Goal: Understand process/instructions: Learn how to perform a task or action

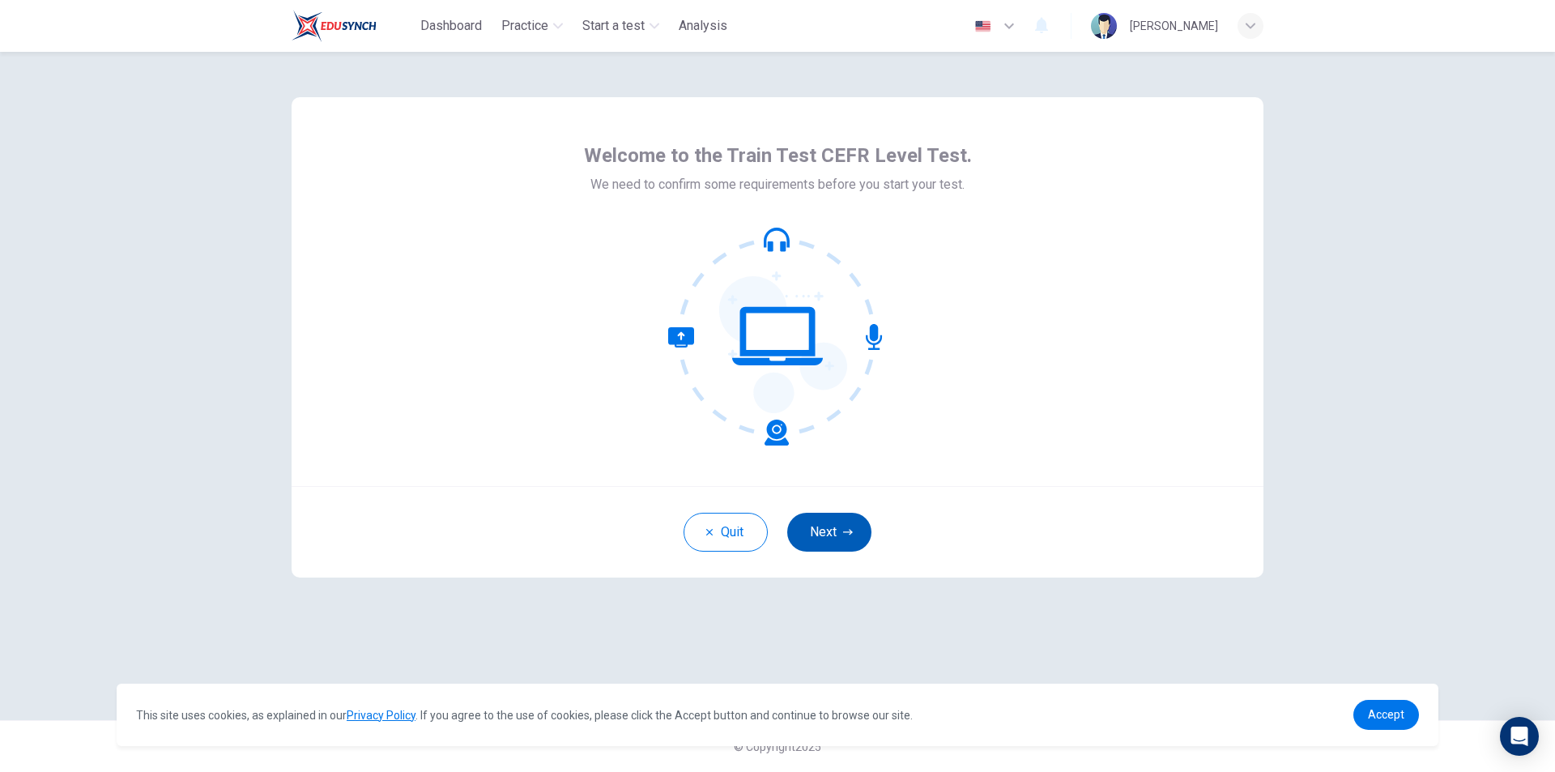
click at [831, 534] on button "Next" at bounding box center [829, 532] width 84 height 39
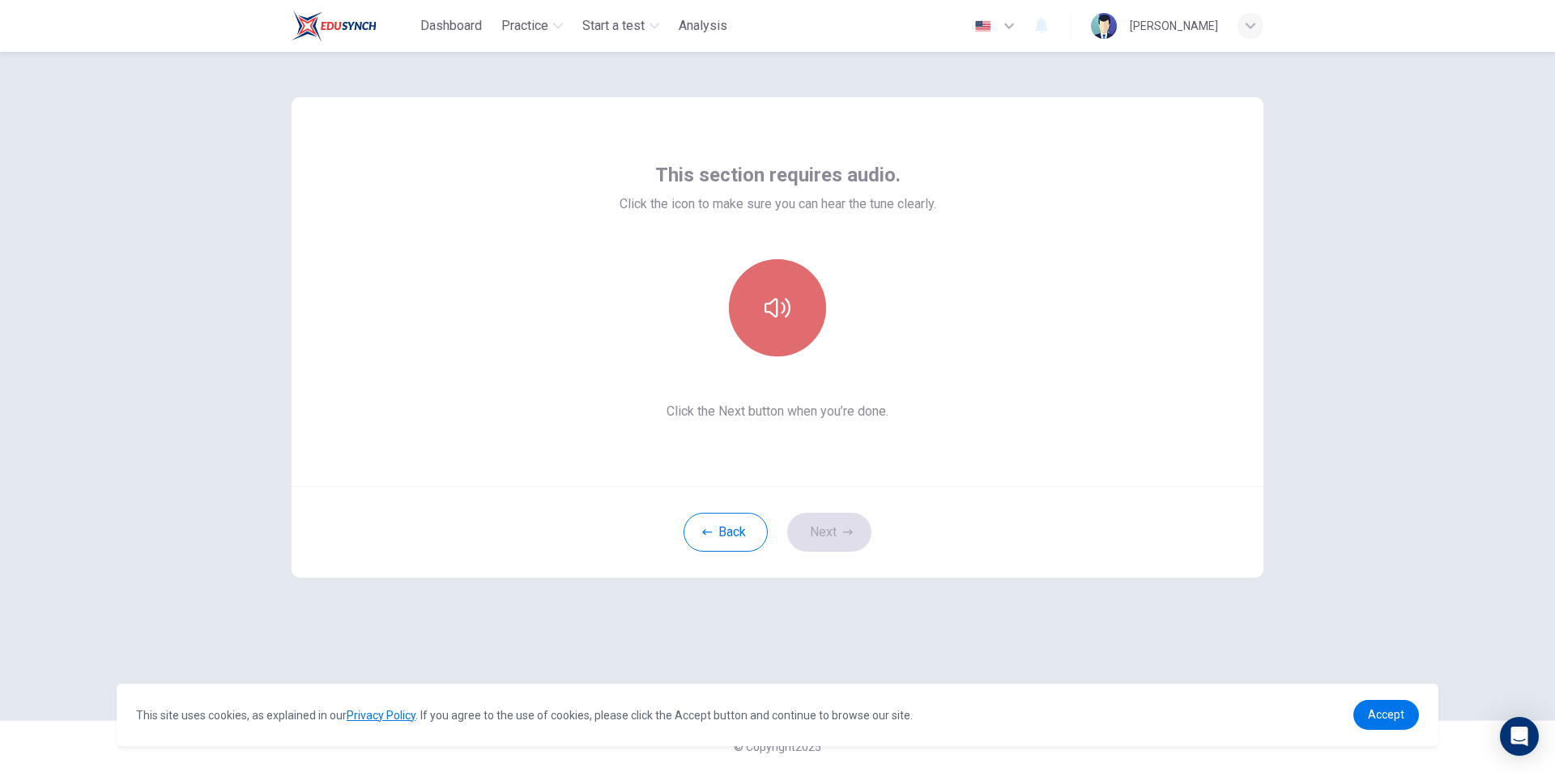
click at [793, 323] on button "button" at bounding box center [777, 307] width 97 height 97
click at [838, 531] on button "Next" at bounding box center [829, 532] width 84 height 39
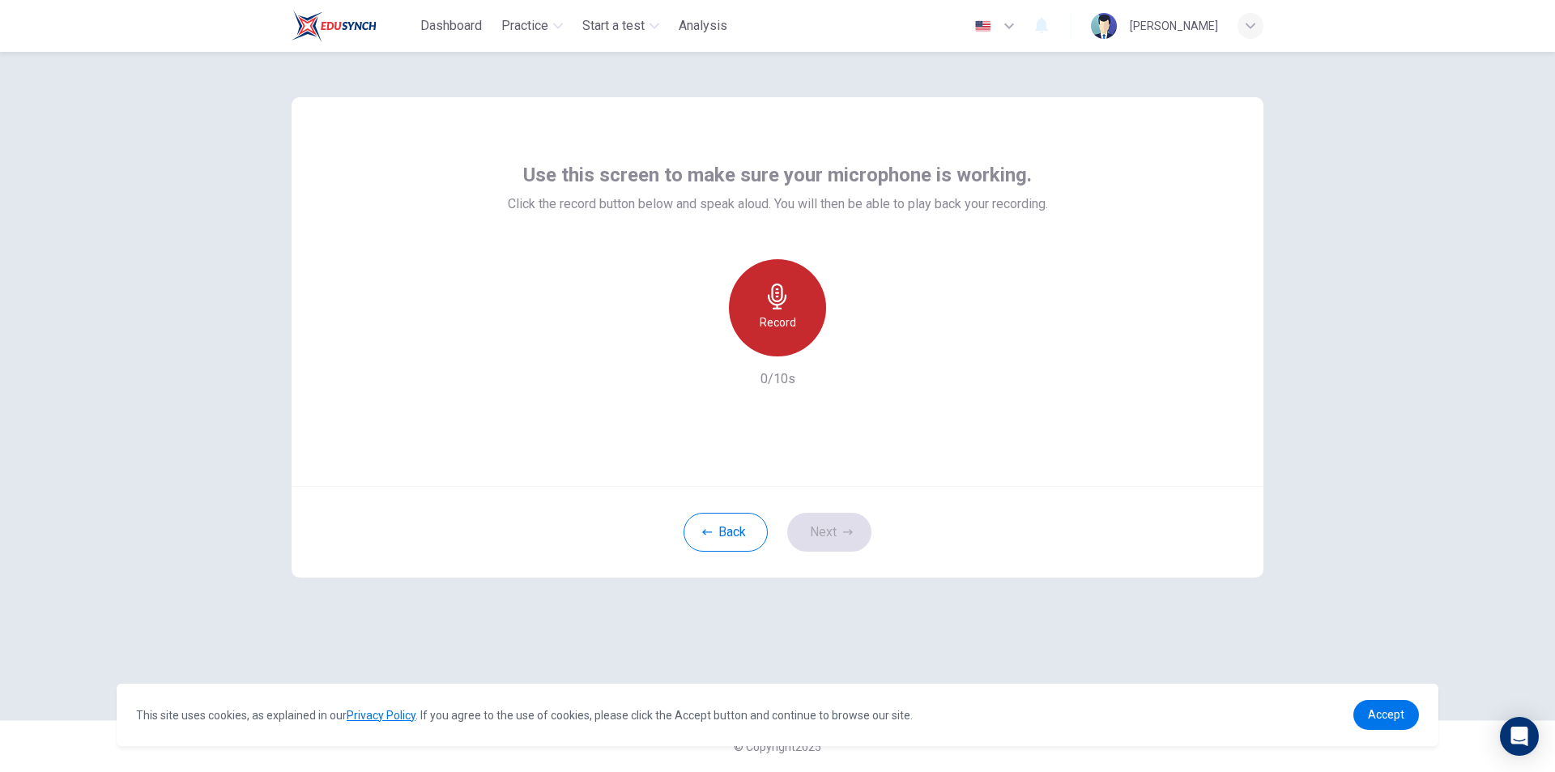
click at [800, 328] on div "Record" at bounding box center [777, 307] width 97 height 97
click at [807, 331] on div "Stop" at bounding box center [777, 307] width 97 height 97
click at [860, 343] on div "button" at bounding box center [852, 344] width 26 height 26
click at [706, 343] on icon "button" at bounding box center [703, 343] width 15 height 15
click at [769, 337] on div "Record" at bounding box center [777, 307] width 97 height 97
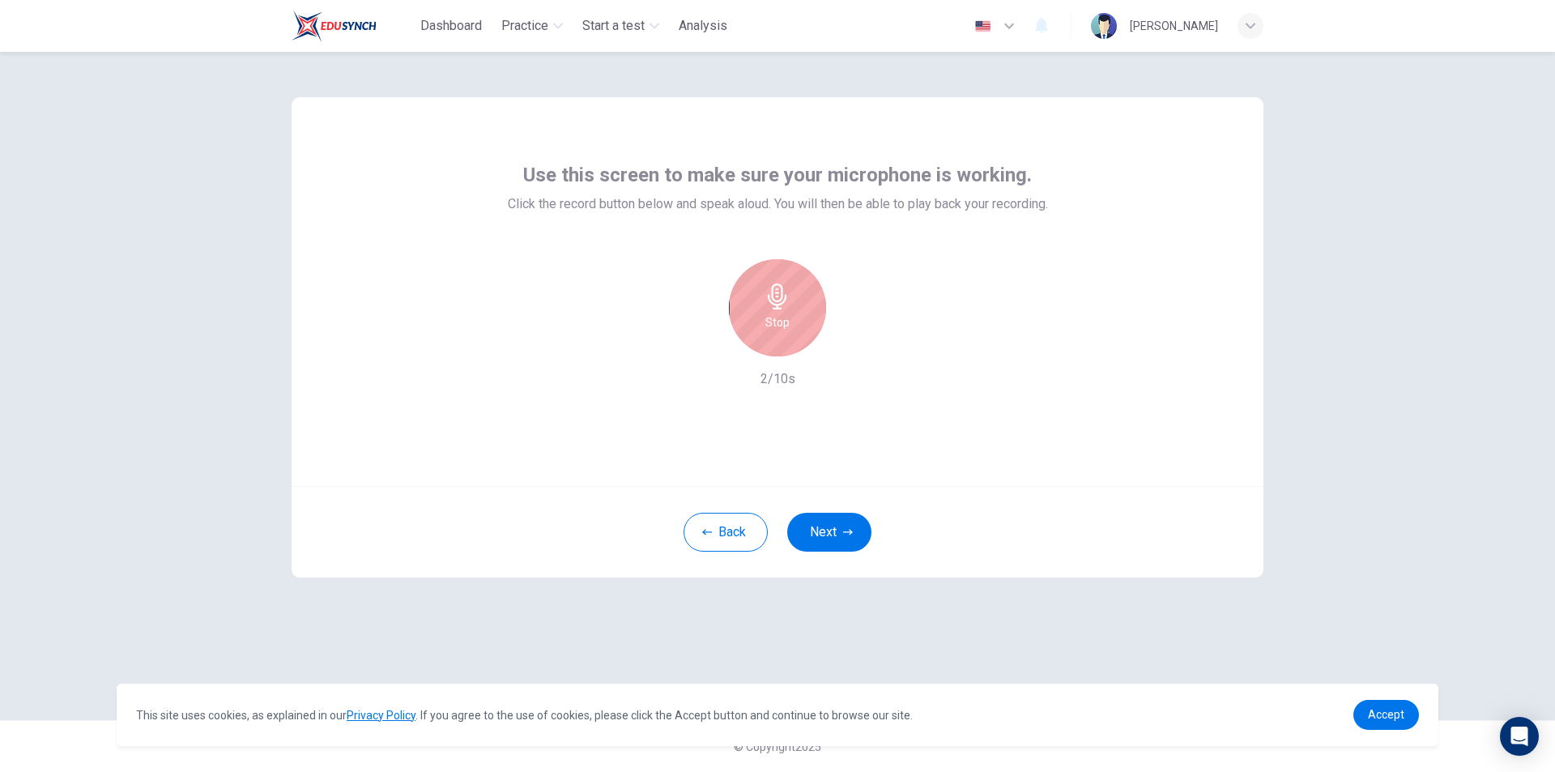
click at [778, 337] on div "Stop" at bounding box center [777, 307] width 97 height 97
click at [868, 347] on div "Record 2/10s" at bounding box center [778, 324] width 540 height 130
click at [859, 347] on icon "button" at bounding box center [852, 343] width 16 height 16
click at [834, 532] on button "Next" at bounding box center [829, 532] width 84 height 39
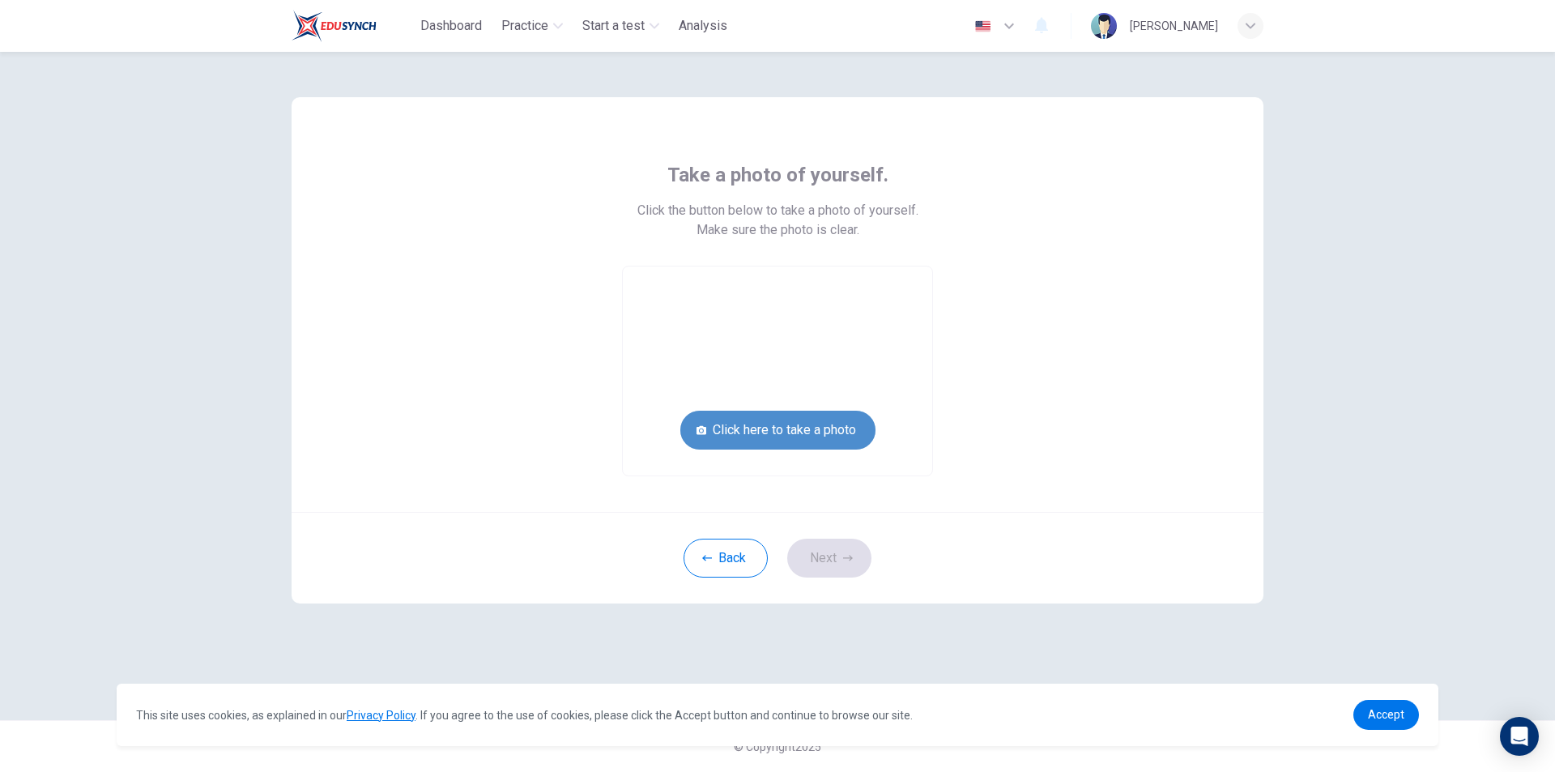
click at [800, 435] on button "Click here to take a photo" at bounding box center [778, 430] width 195 height 39
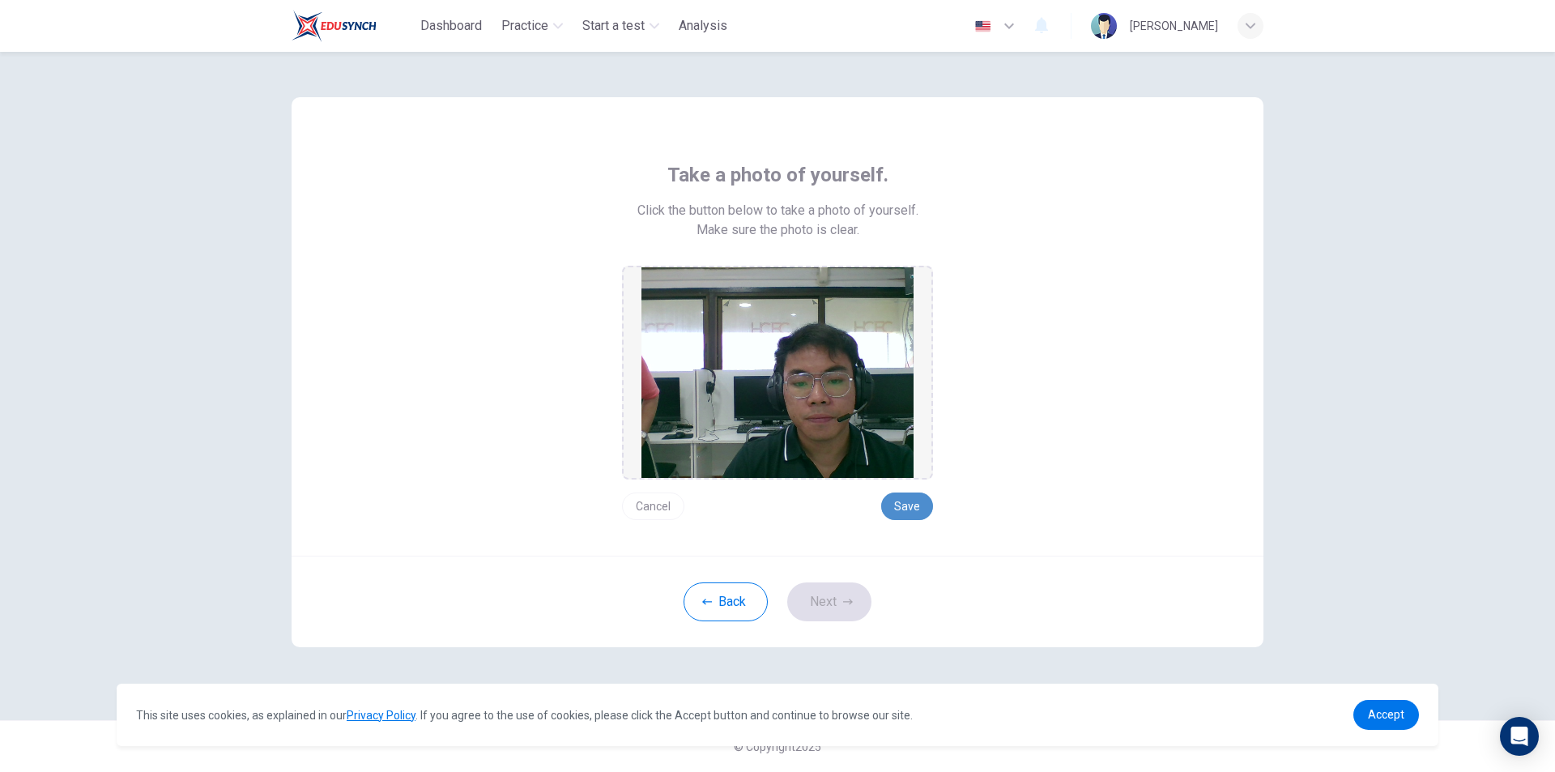
click at [905, 502] on button "Save" at bounding box center [907, 507] width 52 height 28
click at [838, 612] on button "Next" at bounding box center [829, 601] width 84 height 39
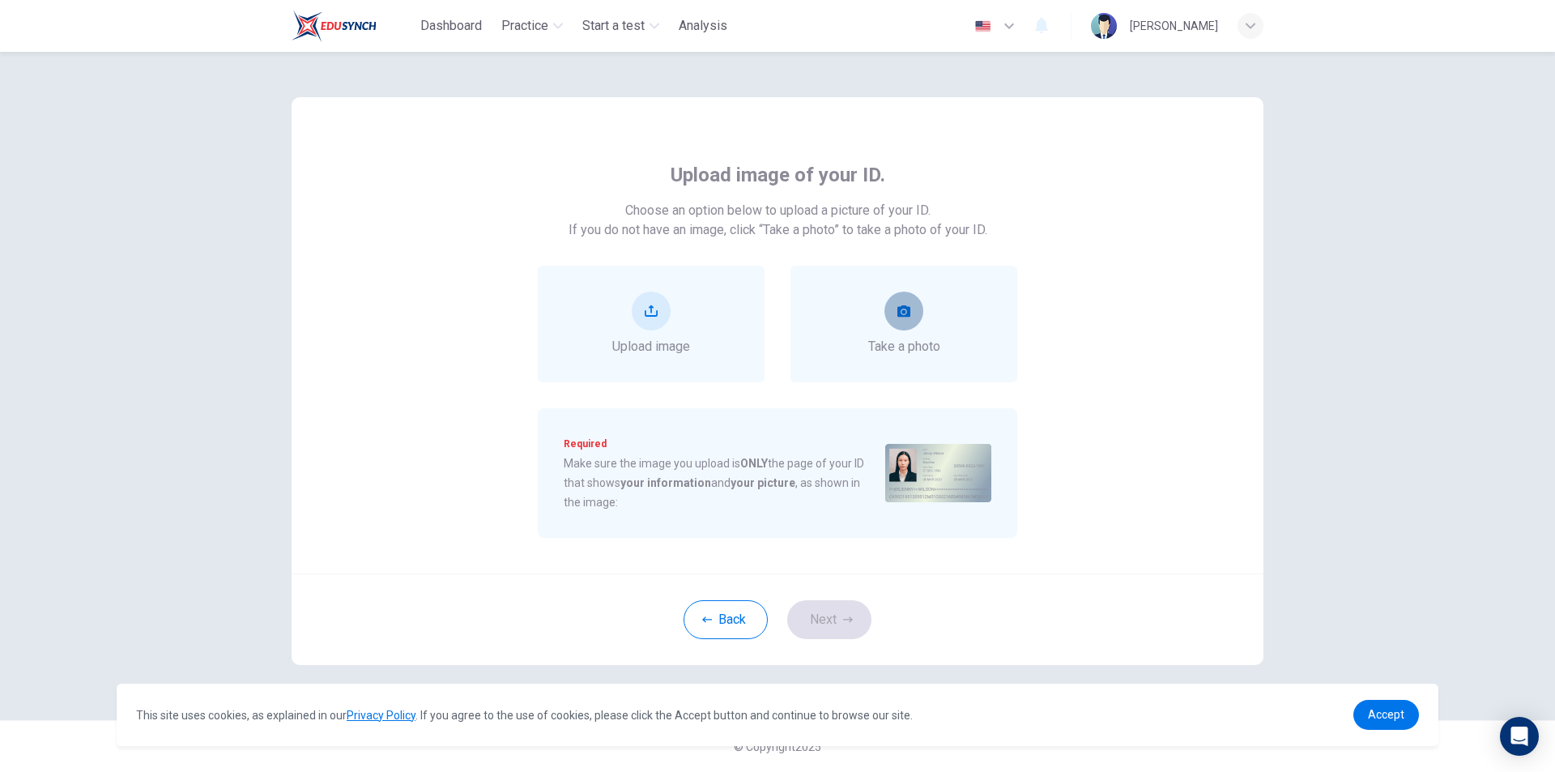
click at [895, 314] on button "take photo" at bounding box center [904, 311] width 39 height 39
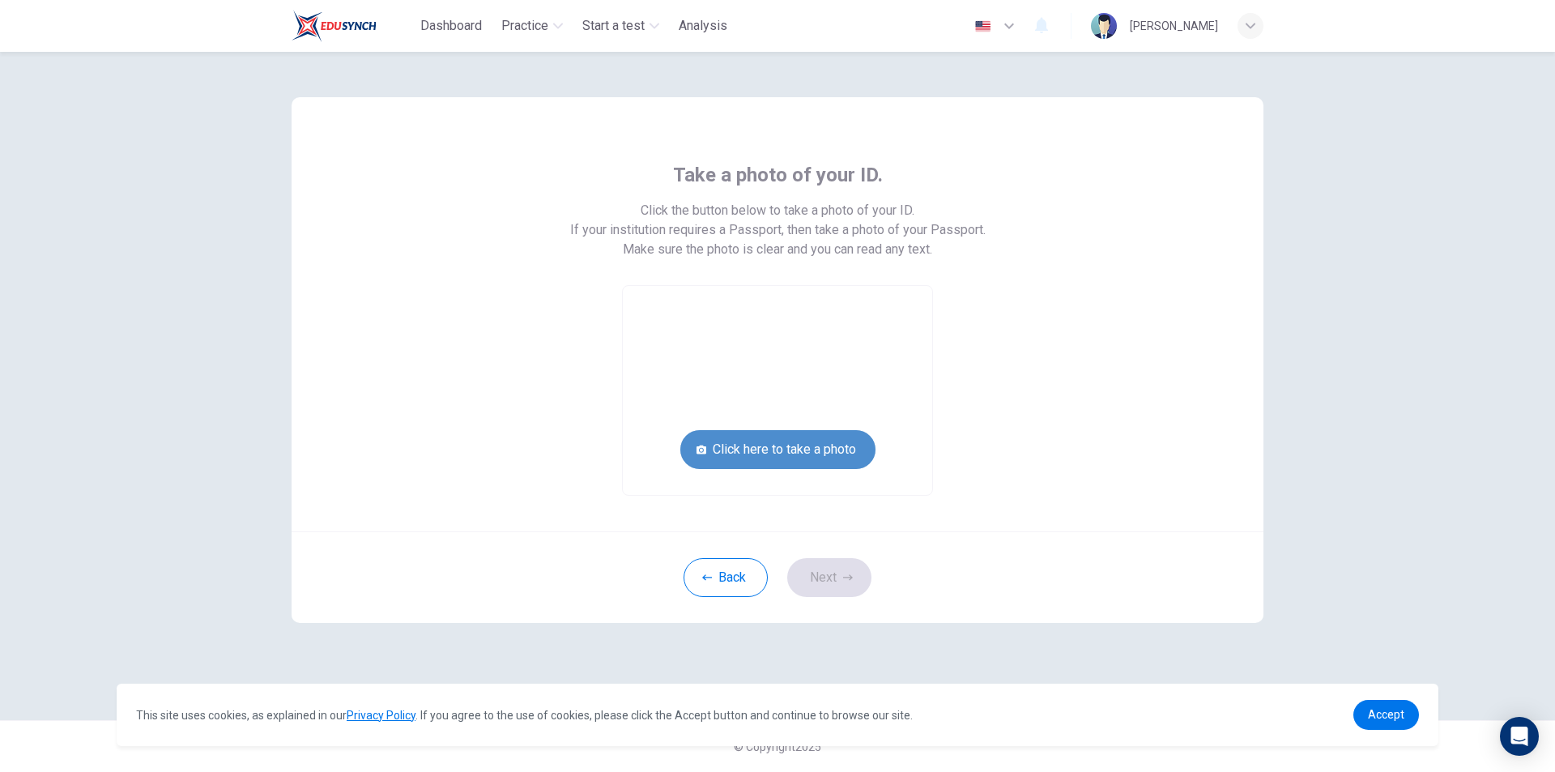
click at [817, 454] on button "Click here to take a photo" at bounding box center [778, 449] width 195 height 39
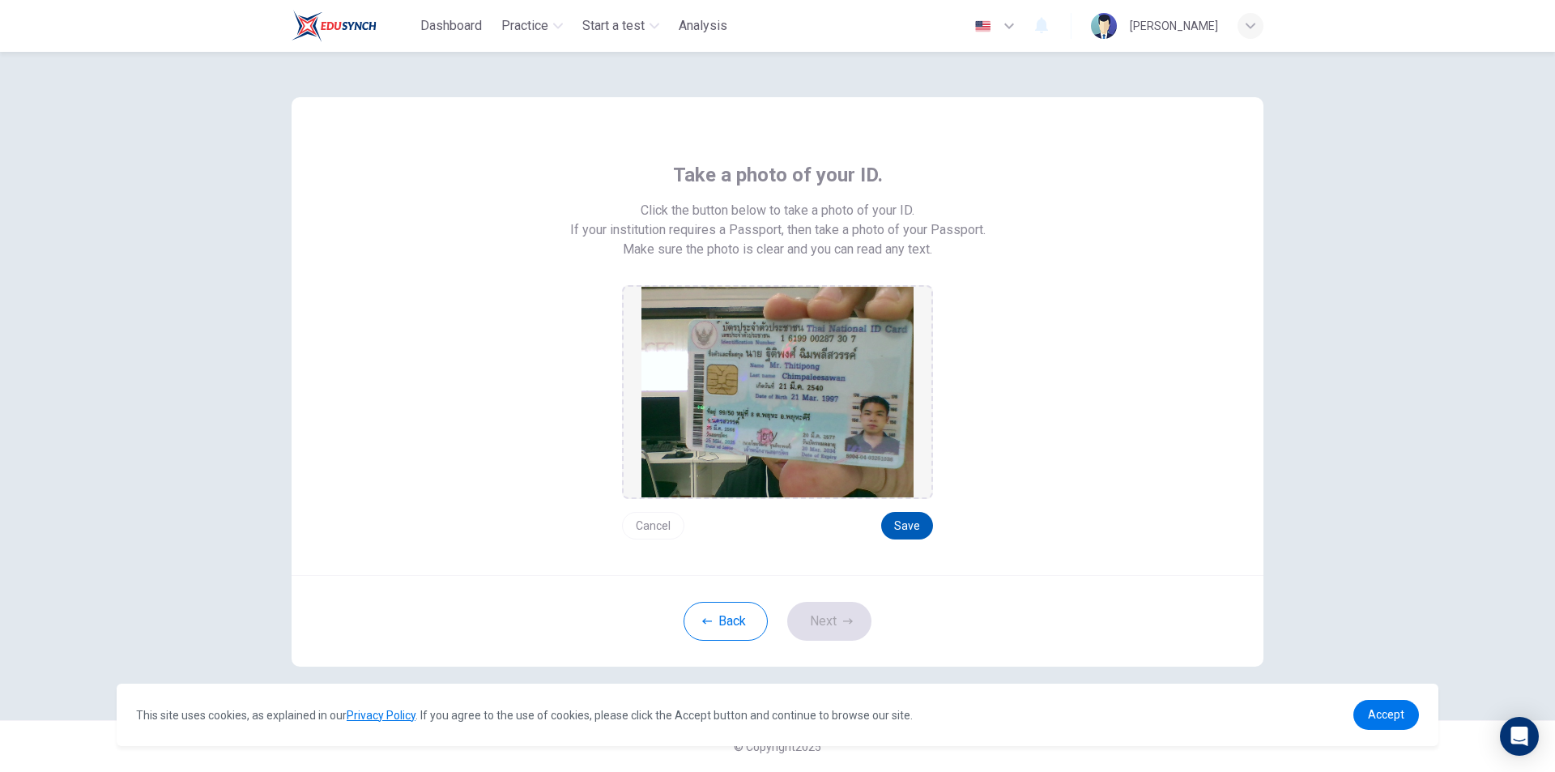
click at [919, 534] on button "Save" at bounding box center [907, 526] width 52 height 28
click at [842, 613] on button "Next" at bounding box center [829, 621] width 84 height 39
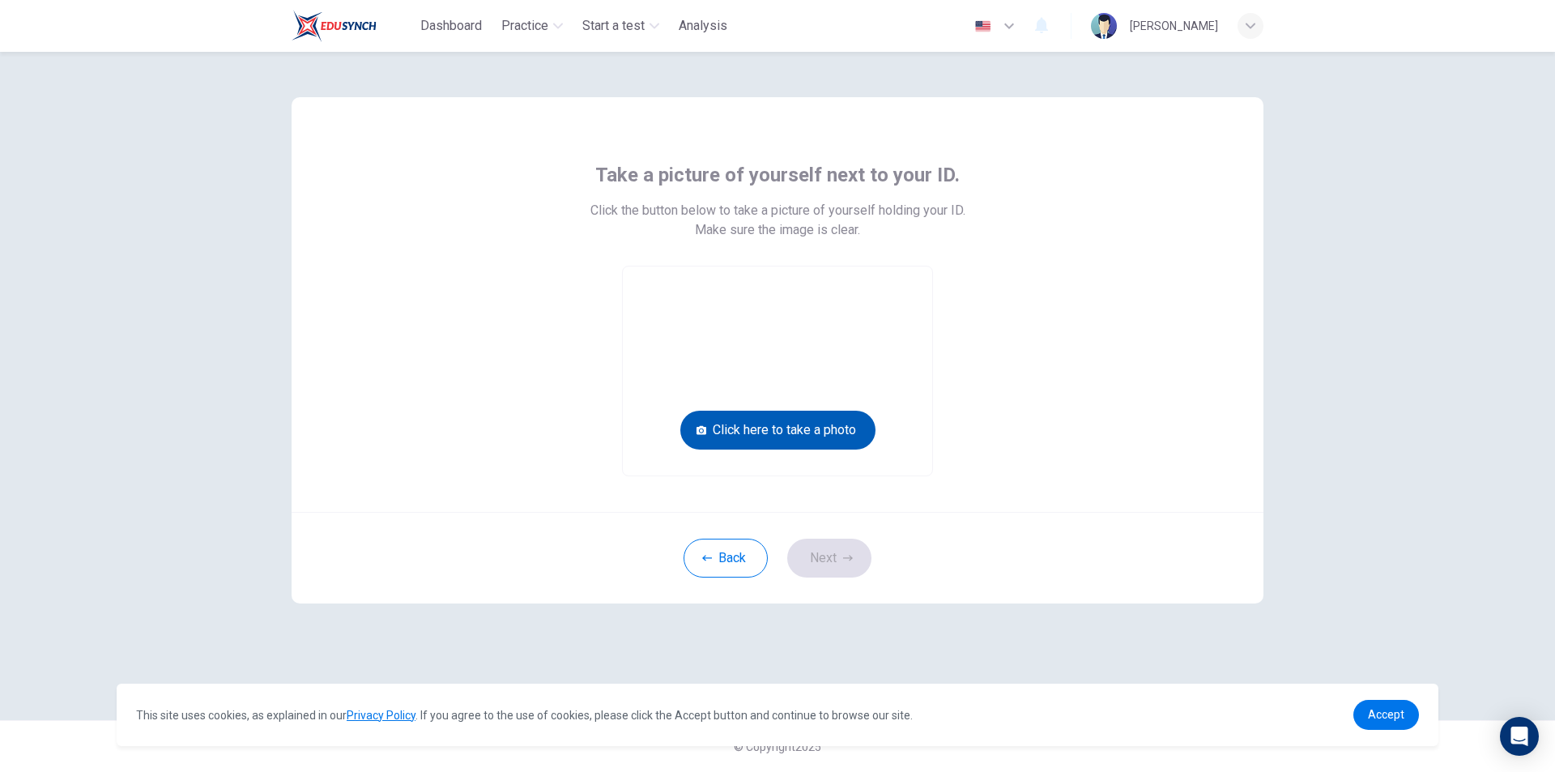
click at [827, 442] on button "Click here to take a photo" at bounding box center [778, 430] width 195 height 39
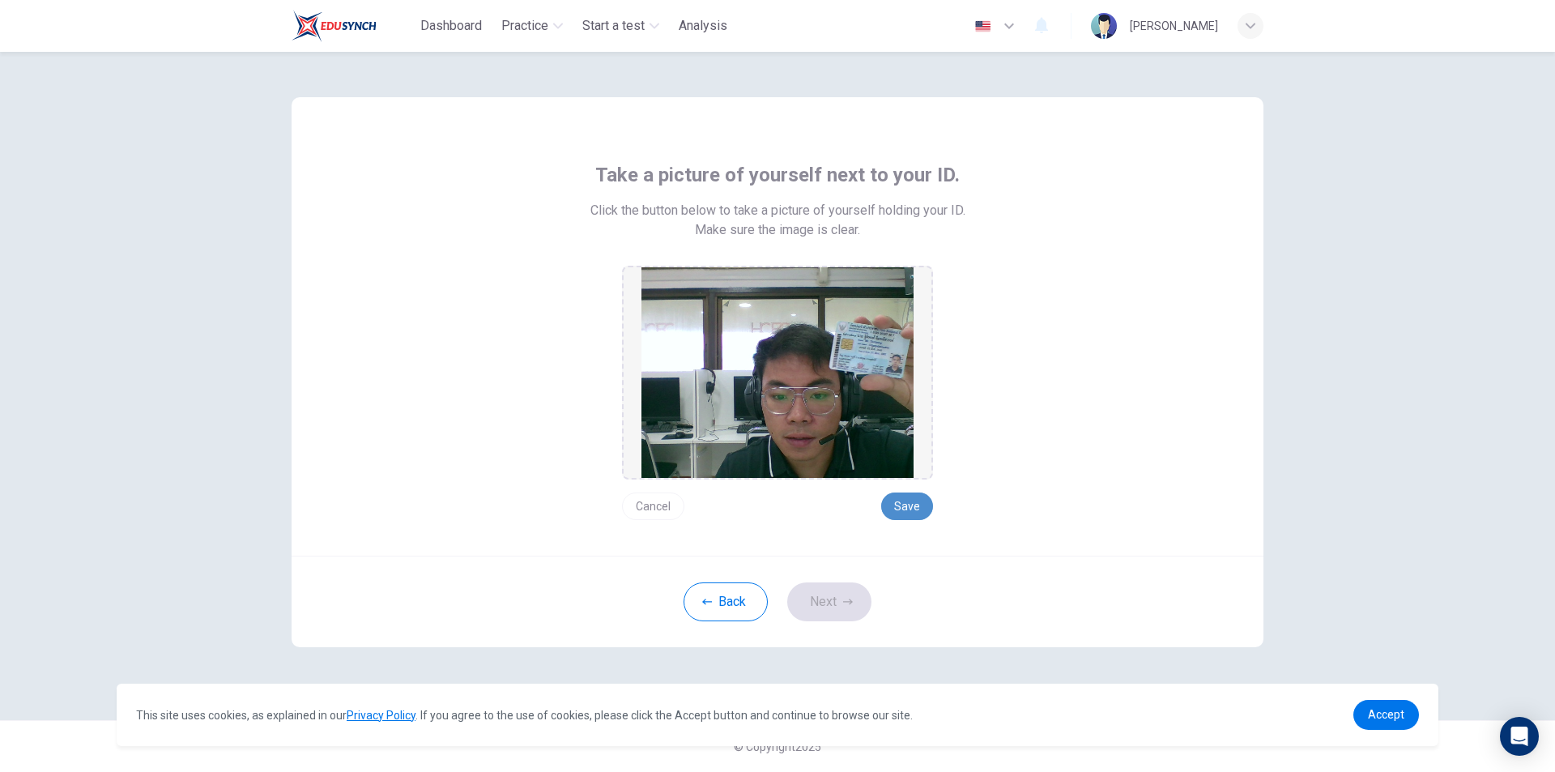
click at [924, 511] on button "Save" at bounding box center [907, 507] width 52 height 28
click at [824, 610] on button "Next" at bounding box center [829, 601] width 84 height 39
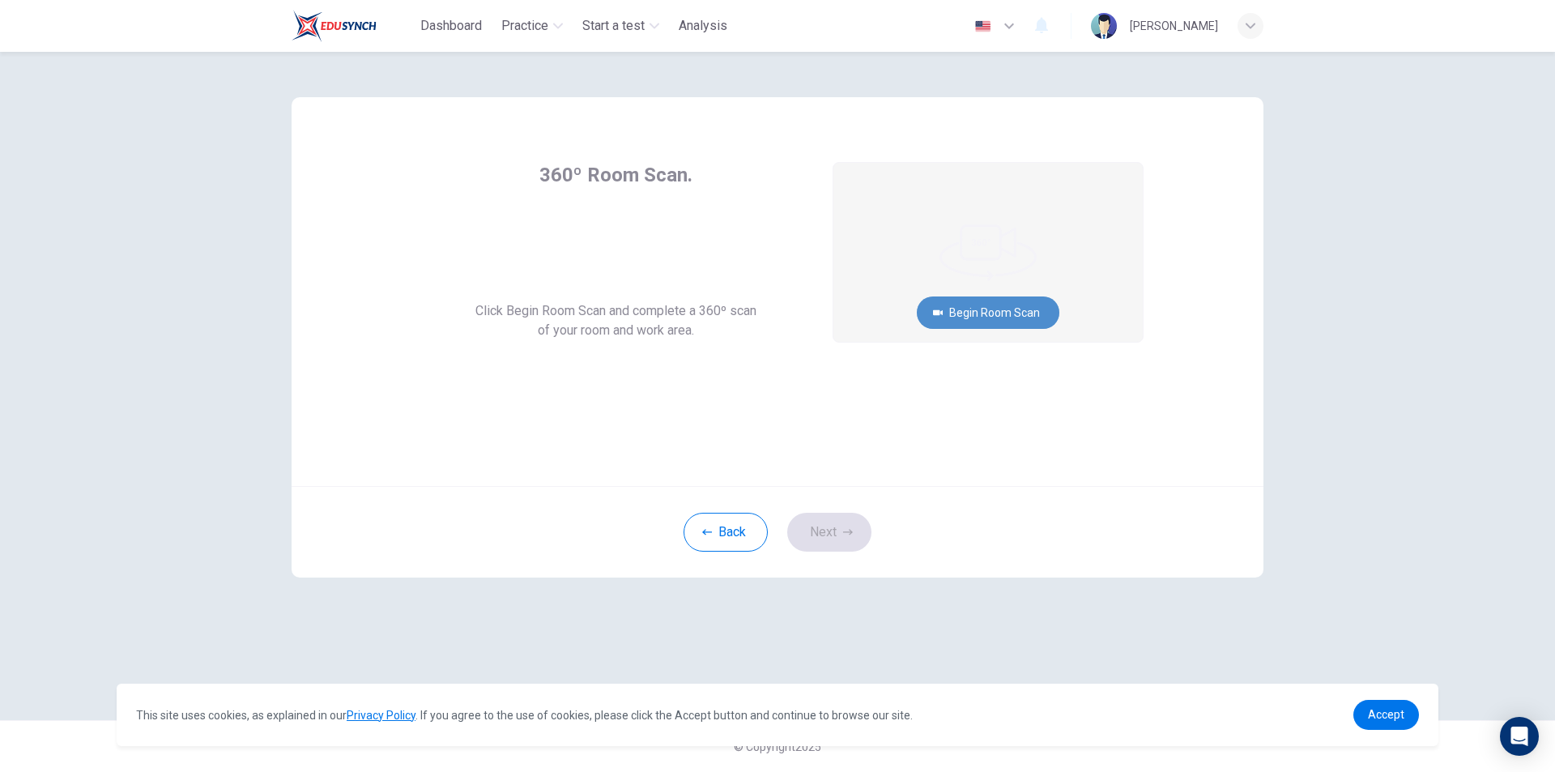
click at [952, 314] on button "Begin Room Scan" at bounding box center [988, 313] width 143 height 32
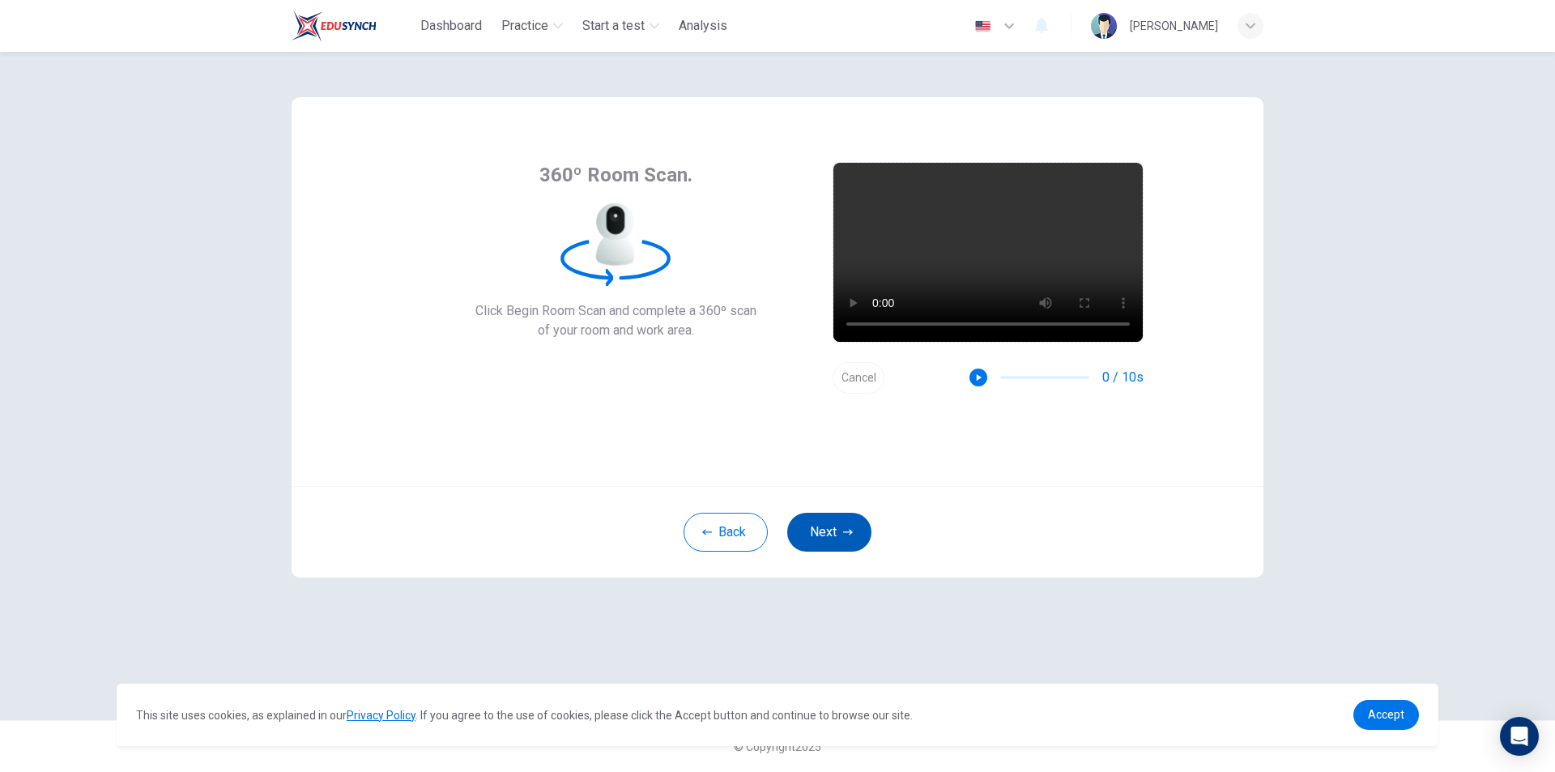
click at [860, 536] on button "Next" at bounding box center [829, 532] width 84 height 39
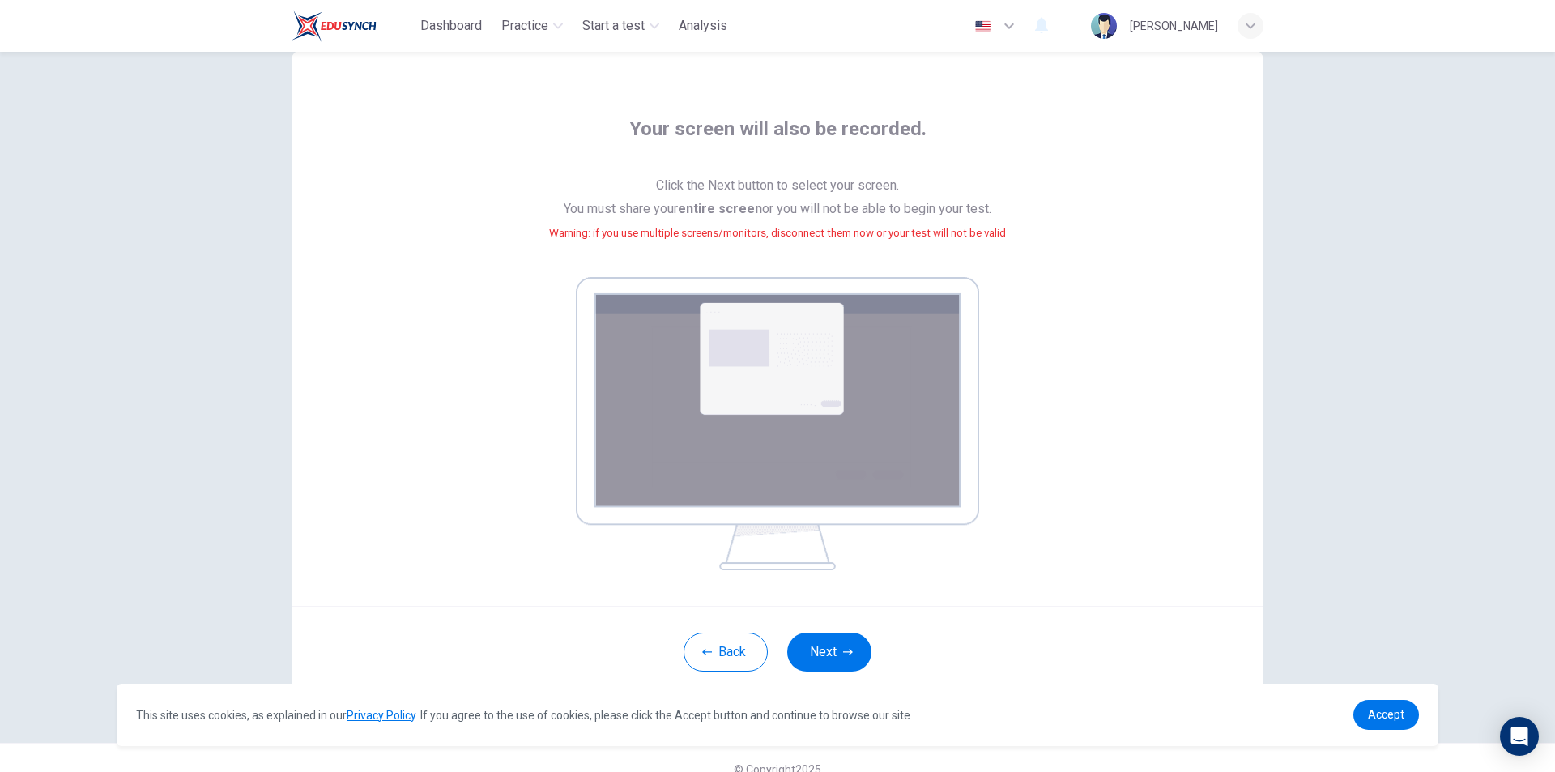
scroll to position [68, 0]
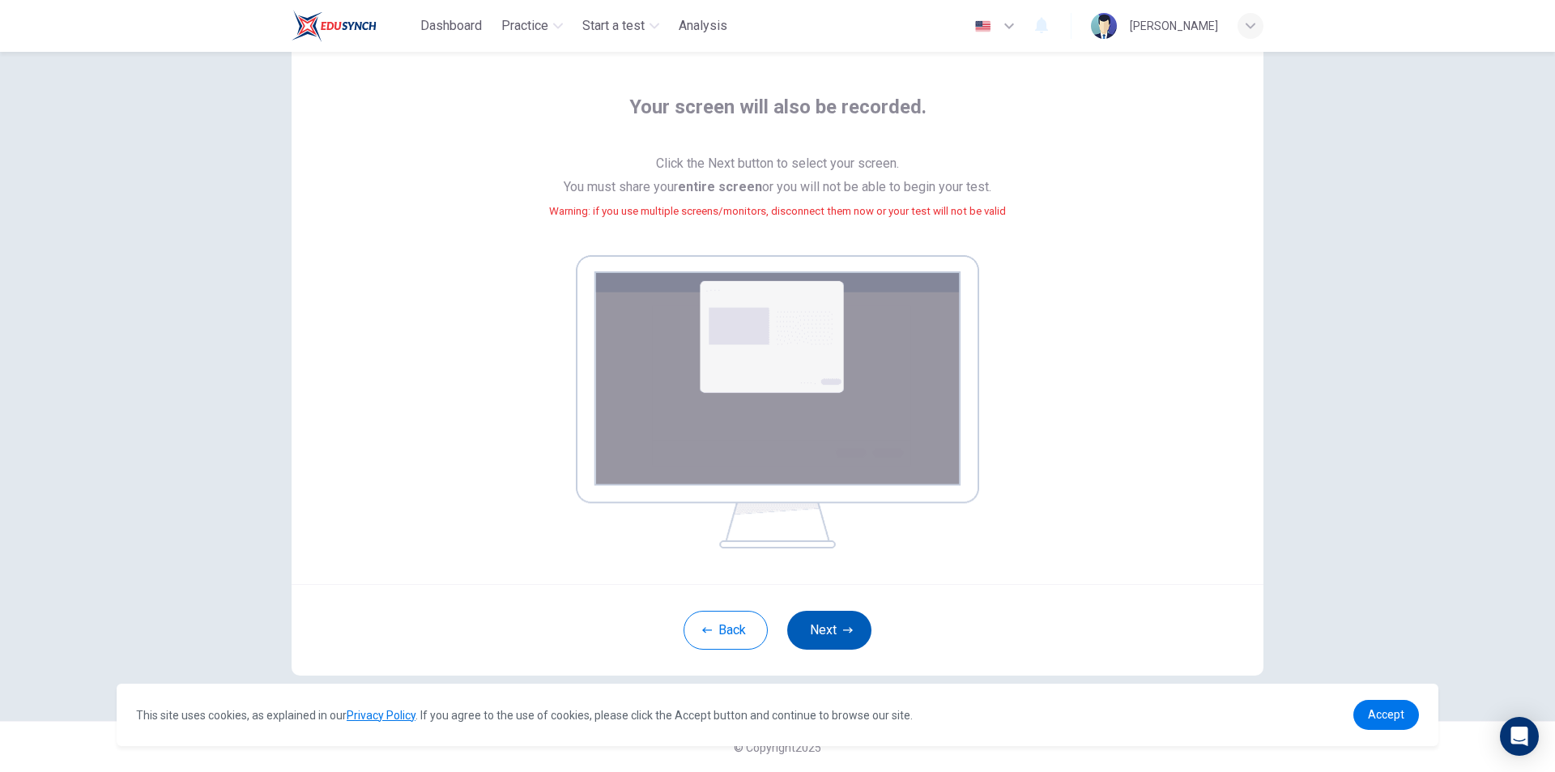
click at [809, 623] on button "Next" at bounding box center [829, 630] width 84 height 39
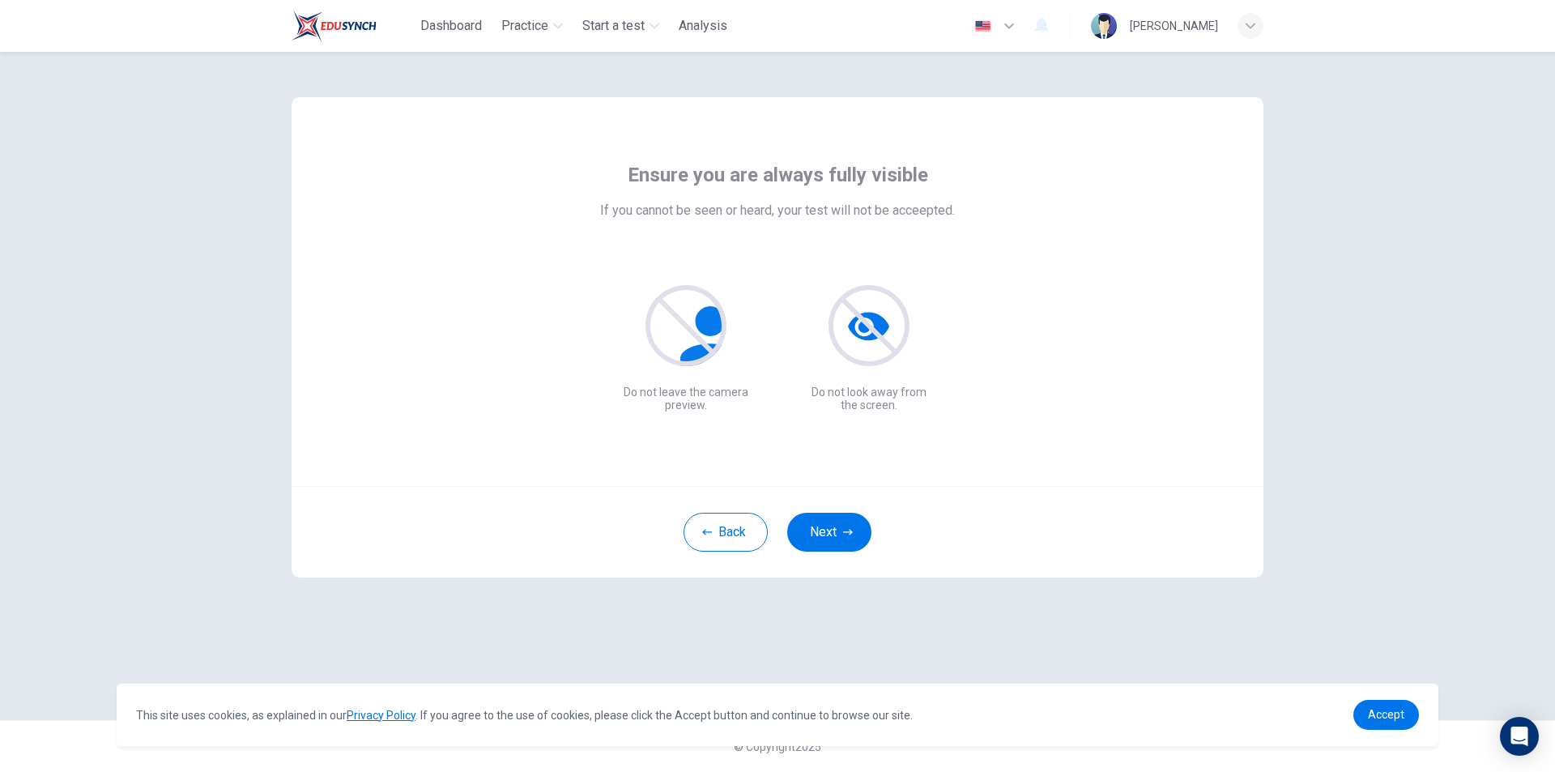
scroll to position [0, 0]
click at [826, 540] on button "Next" at bounding box center [829, 532] width 84 height 39
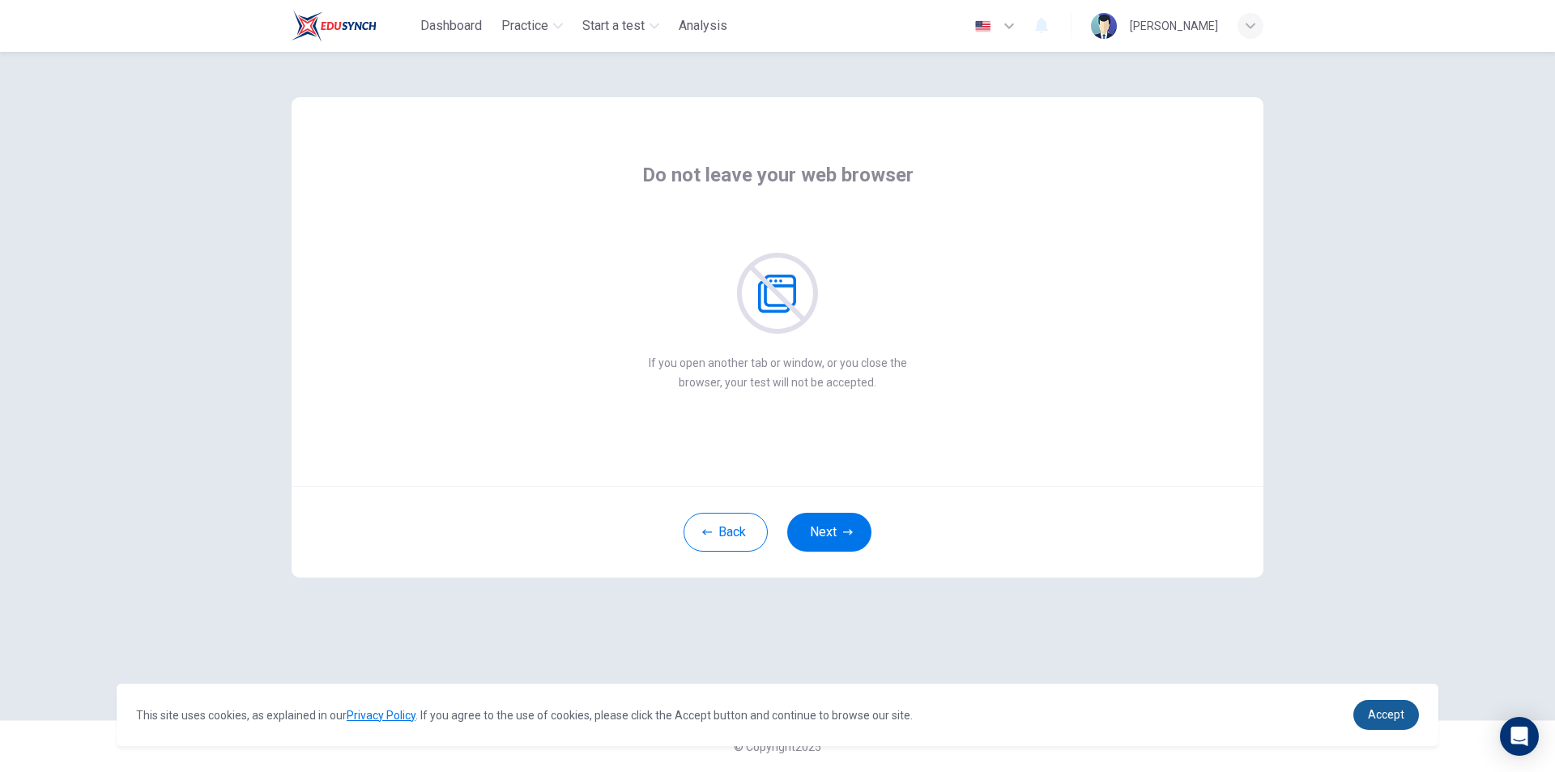
click at [1380, 718] on span "Accept" at bounding box center [1386, 714] width 36 height 13
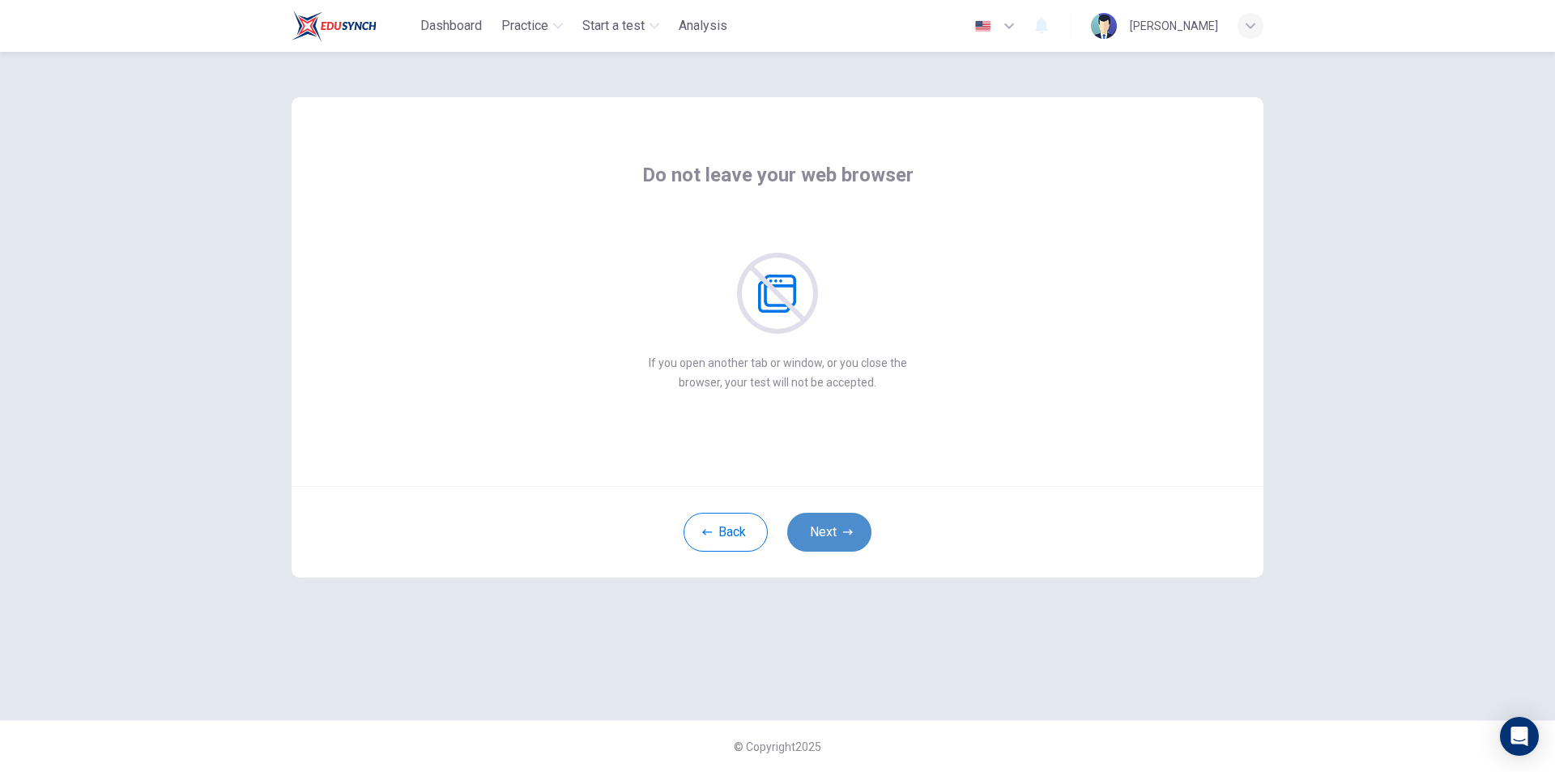
click at [852, 541] on button "Next" at bounding box center [829, 532] width 84 height 39
click at [852, 540] on button "Next" at bounding box center [829, 532] width 84 height 39
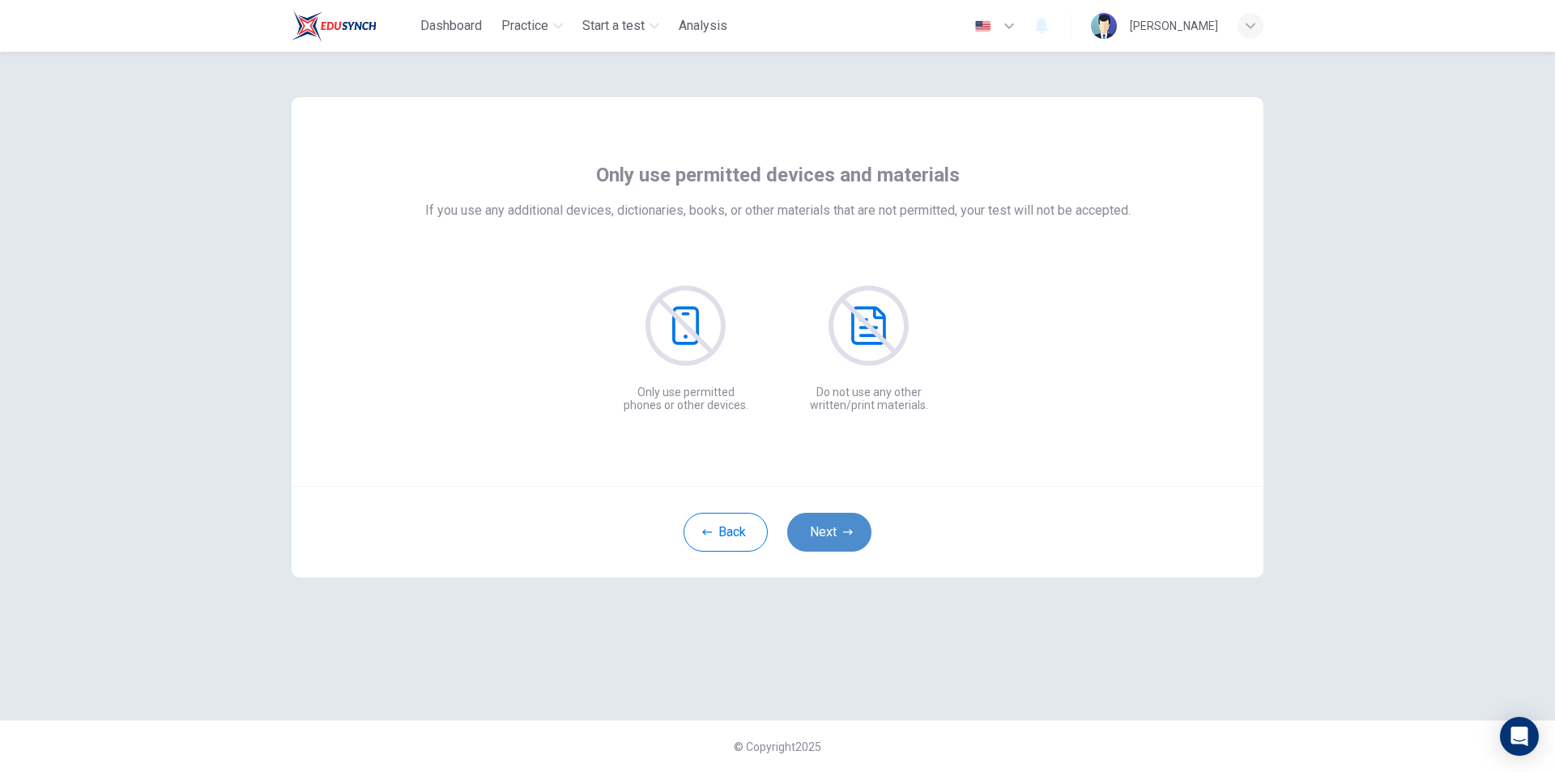
click at [852, 540] on button "Next" at bounding box center [829, 532] width 84 height 39
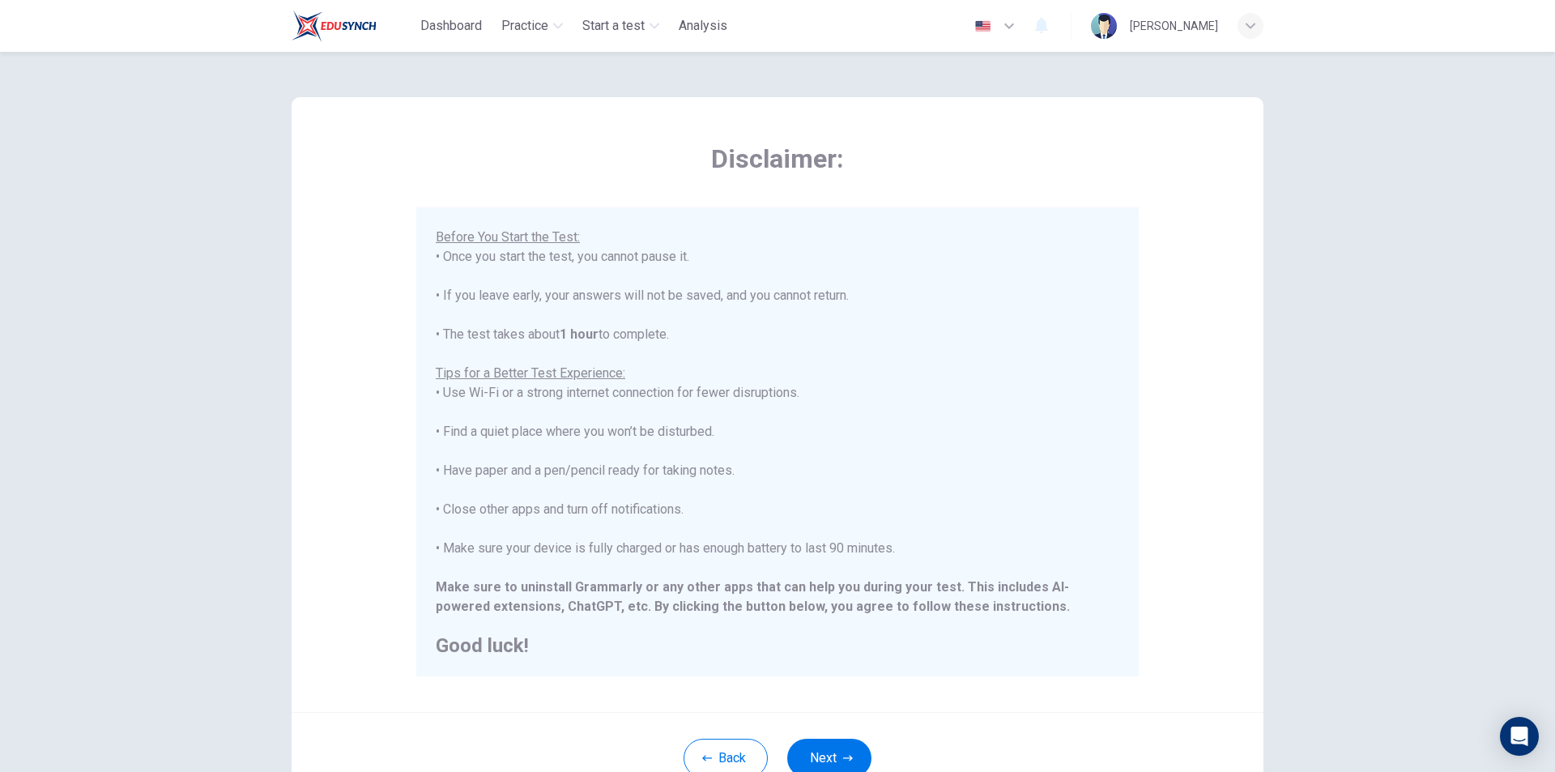
scroll to position [129, 0]
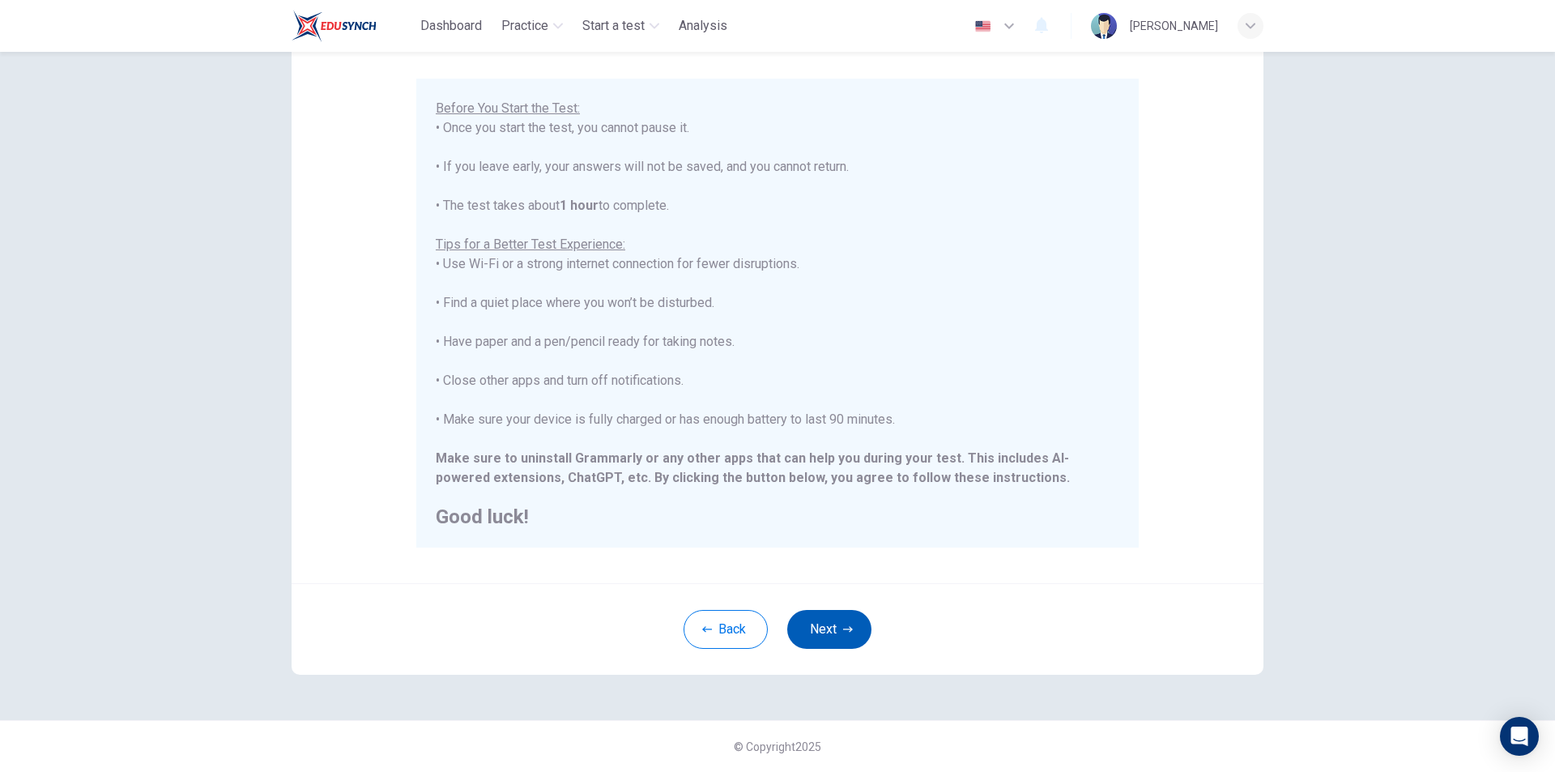
click at [834, 641] on button "Next" at bounding box center [829, 629] width 84 height 39
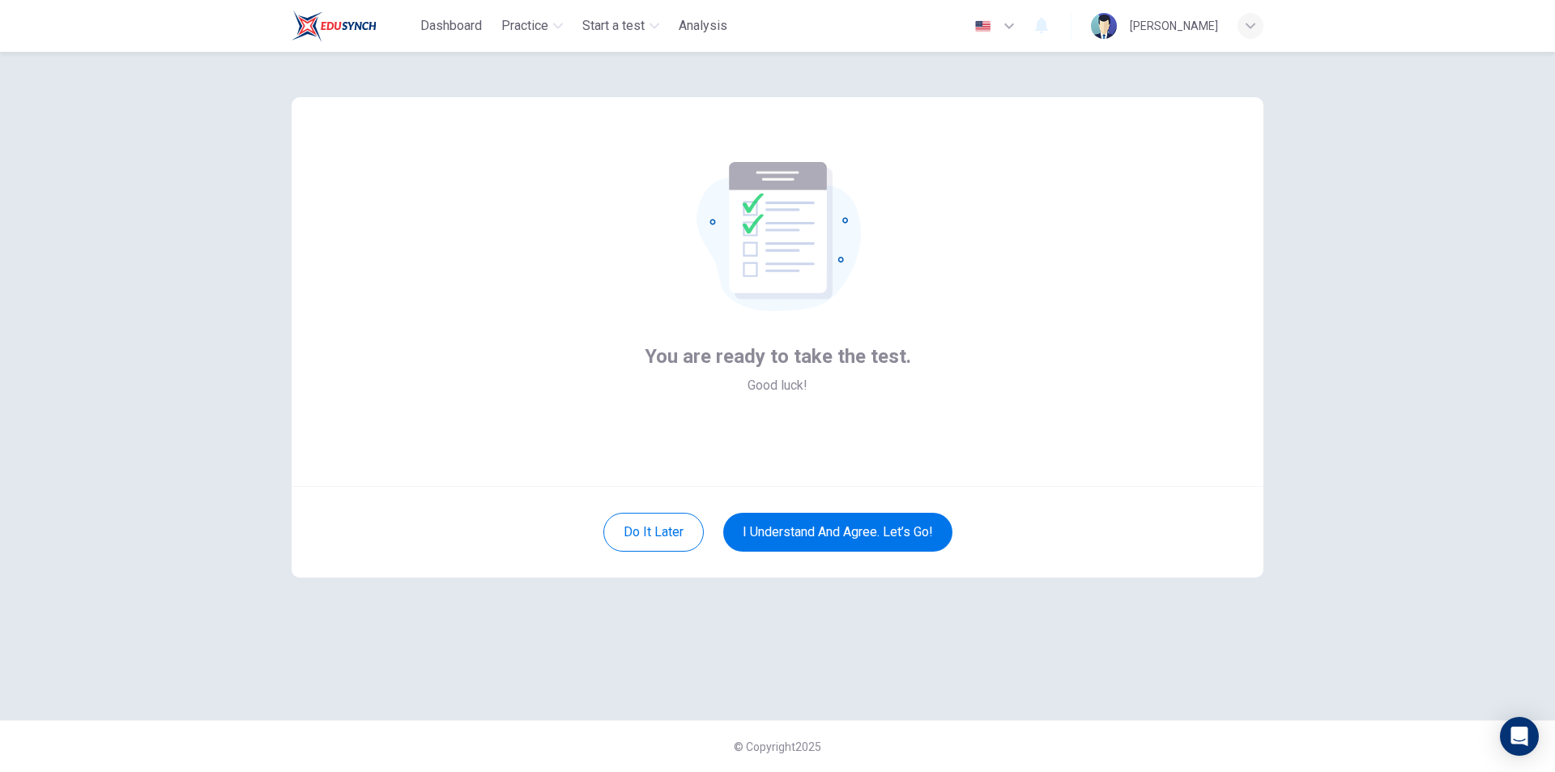
scroll to position [0, 0]
click at [850, 535] on button "I understand and agree. Let’s go!" at bounding box center [837, 532] width 229 height 39
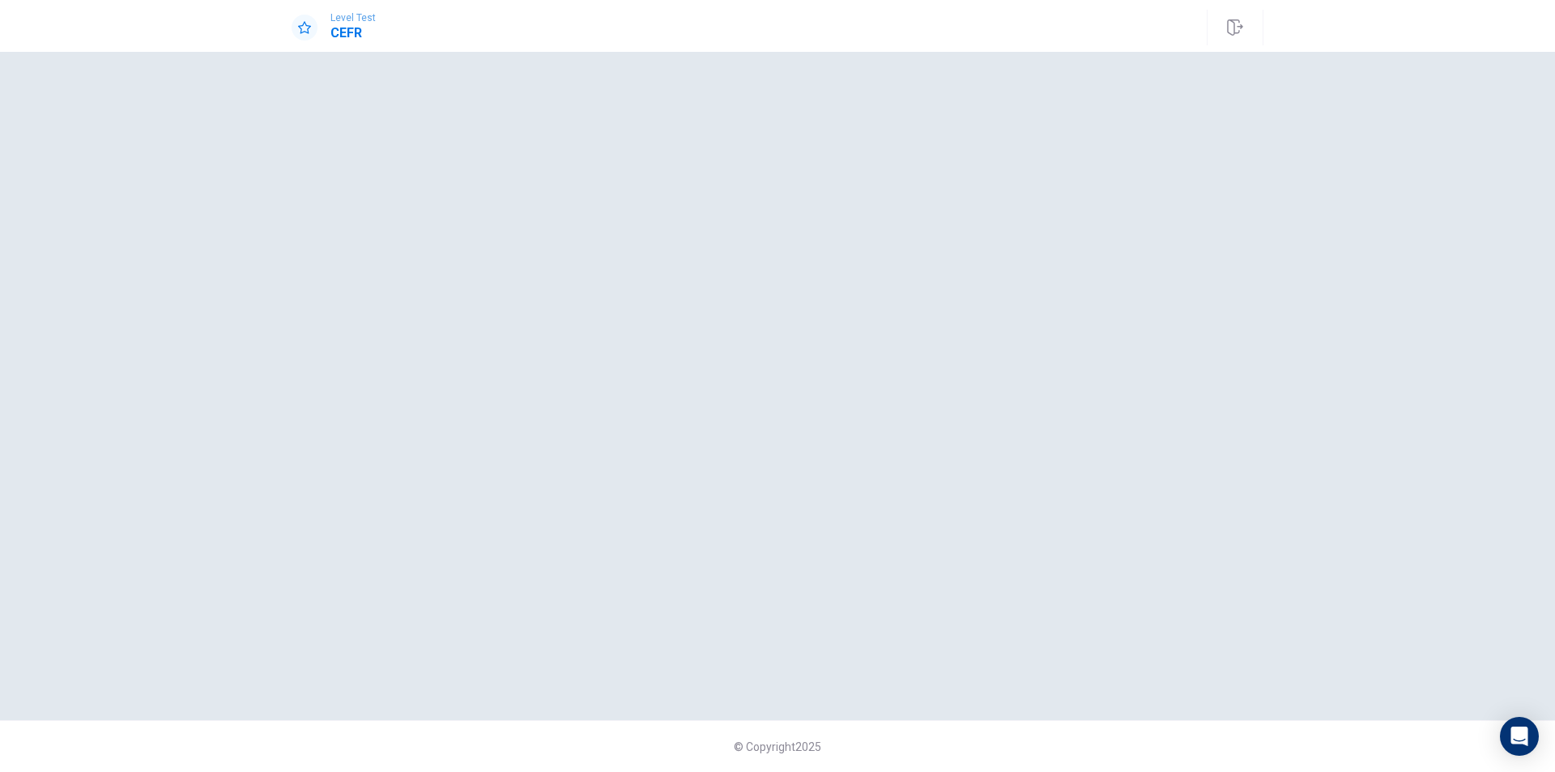
click at [621, 201] on div at bounding box center [778, 386] width 972 height 604
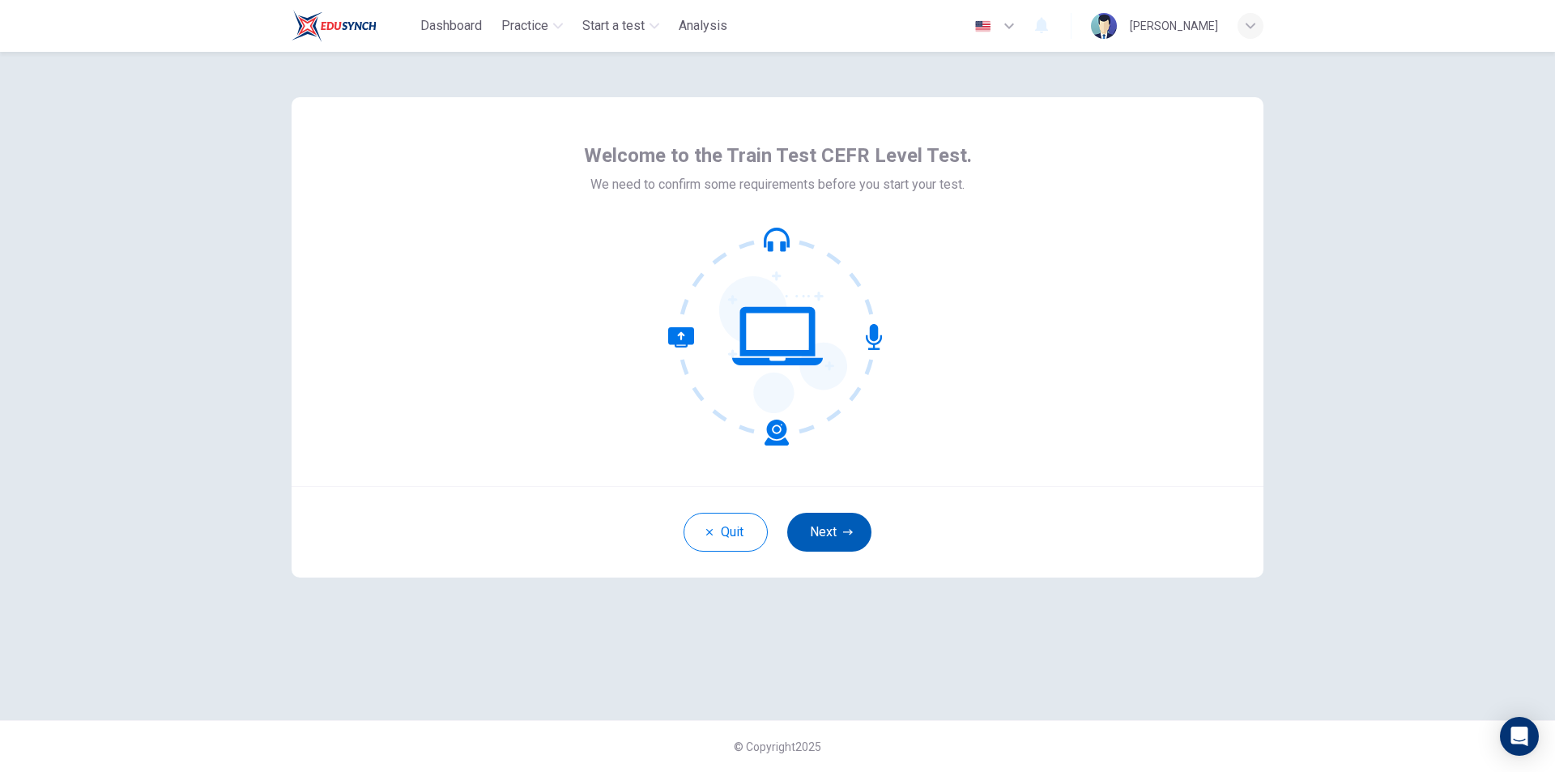
click at [846, 545] on button "Next" at bounding box center [829, 532] width 84 height 39
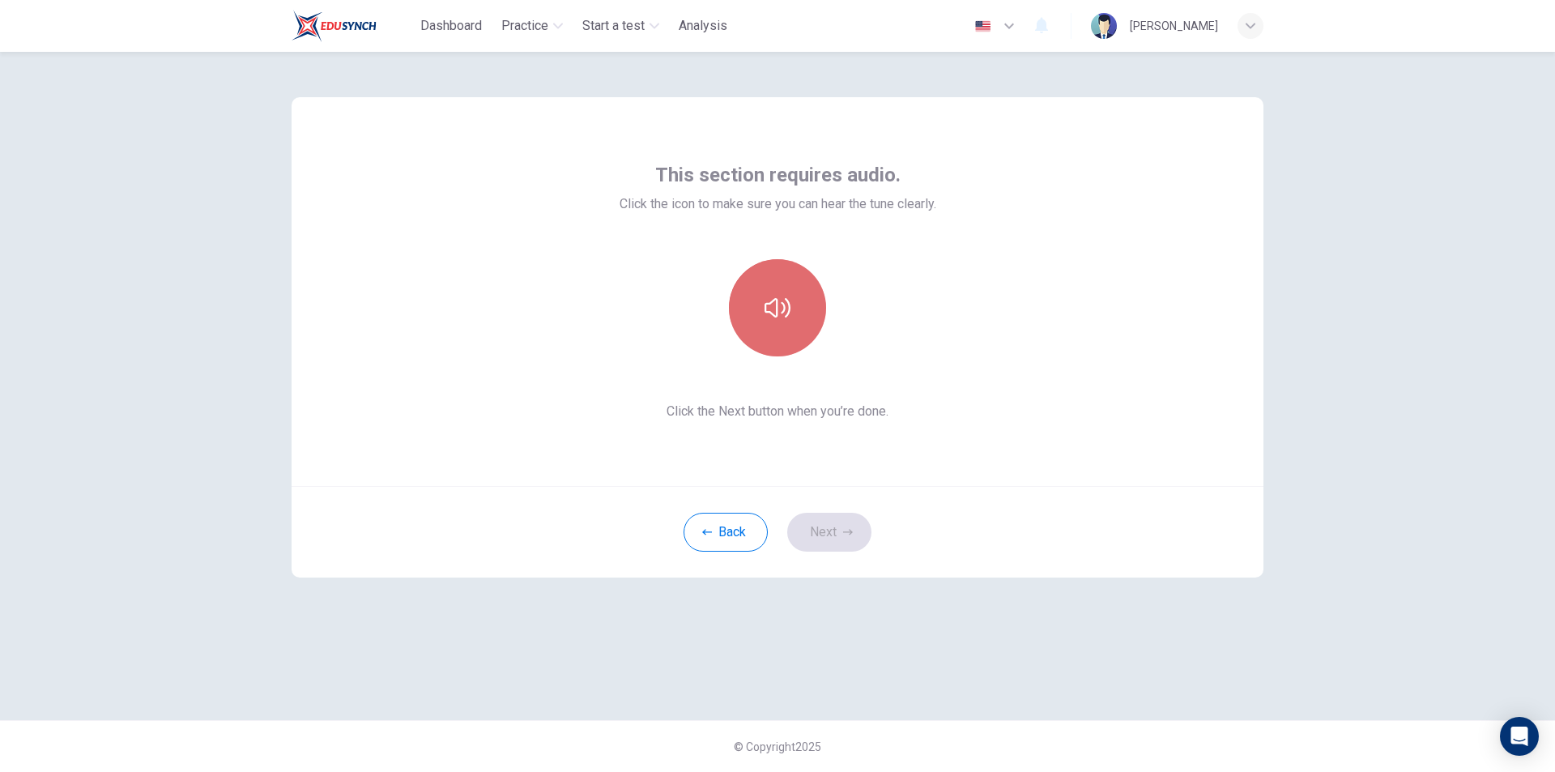
click at [785, 311] on icon "button" at bounding box center [778, 308] width 26 height 26
click at [849, 539] on button "Next" at bounding box center [829, 532] width 84 height 39
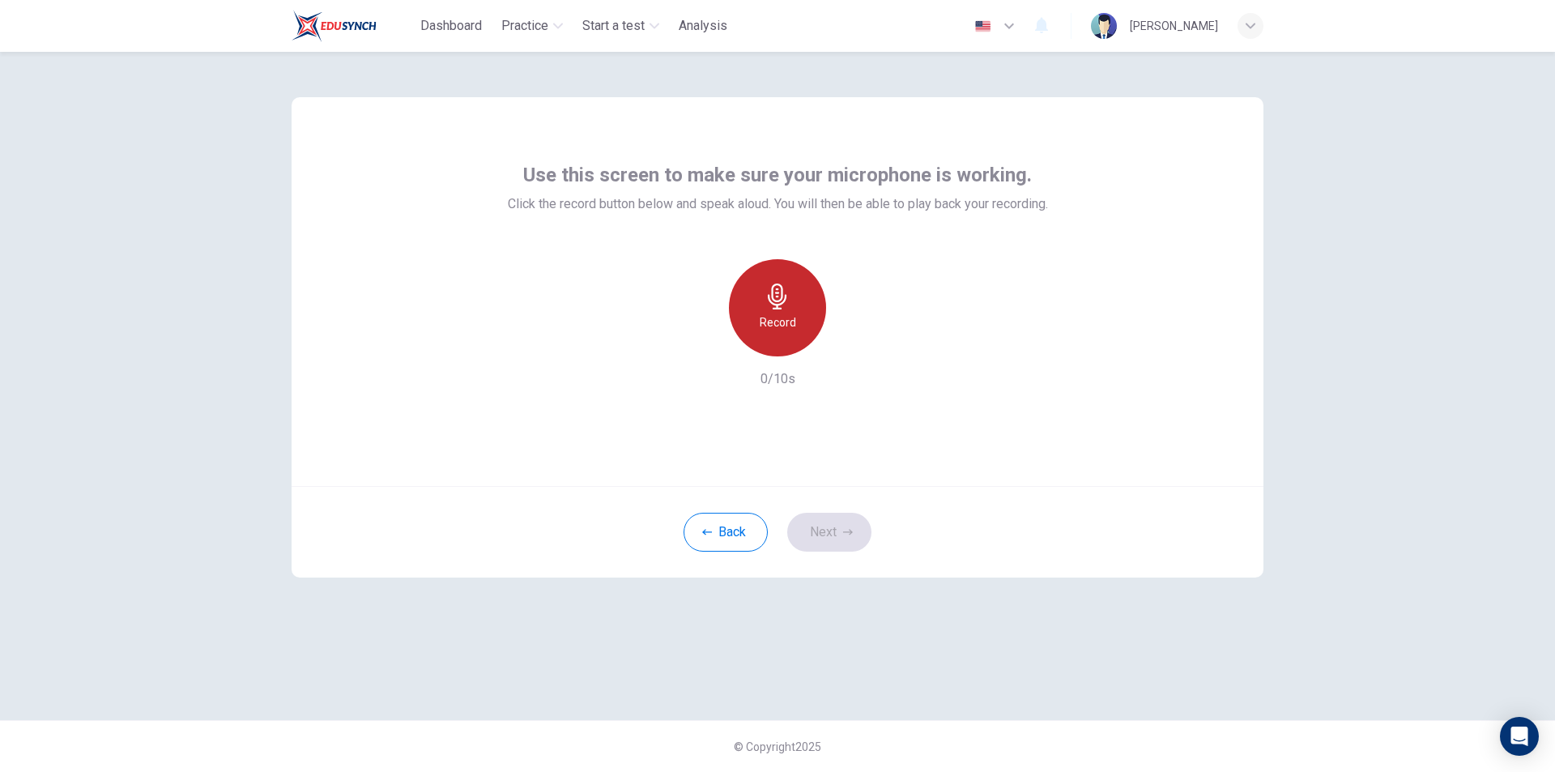
click at [779, 306] on icon "button" at bounding box center [778, 297] width 26 height 26
click at [795, 305] on div "Stop" at bounding box center [777, 307] width 97 height 97
click at [860, 342] on div "button" at bounding box center [852, 344] width 26 height 26
click at [851, 339] on icon "button" at bounding box center [852, 343] width 16 height 16
click at [852, 339] on icon "button" at bounding box center [852, 343] width 16 height 16
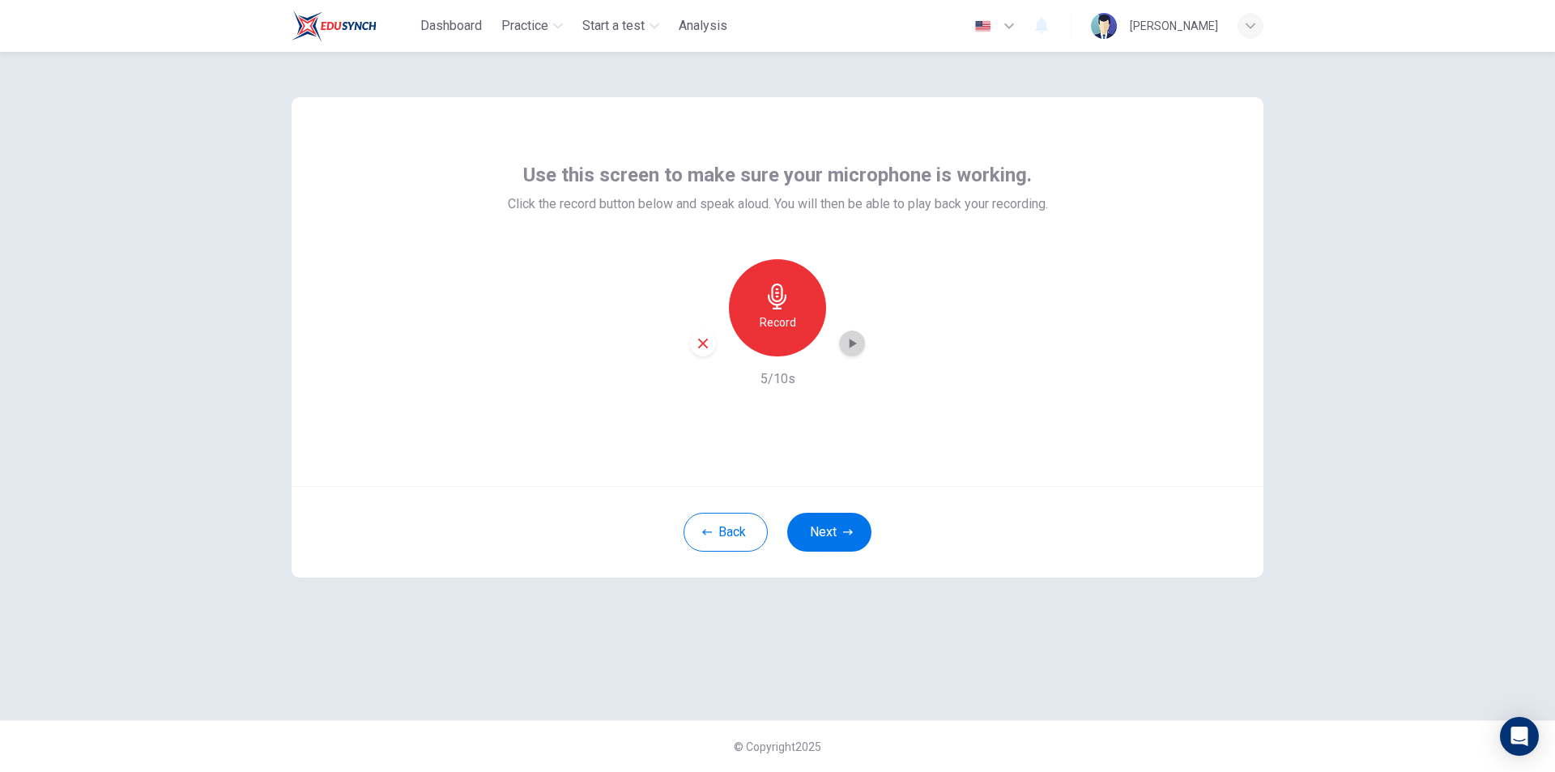
click at [858, 345] on icon "button" at bounding box center [852, 343] width 16 height 16
click at [704, 332] on div "button" at bounding box center [703, 344] width 26 height 26
click at [767, 317] on h6 "Record" at bounding box center [778, 322] width 36 height 19
click at [786, 325] on h6 "Stop" at bounding box center [778, 322] width 24 height 19
click at [849, 345] on icon "button" at bounding box center [852, 343] width 16 height 16
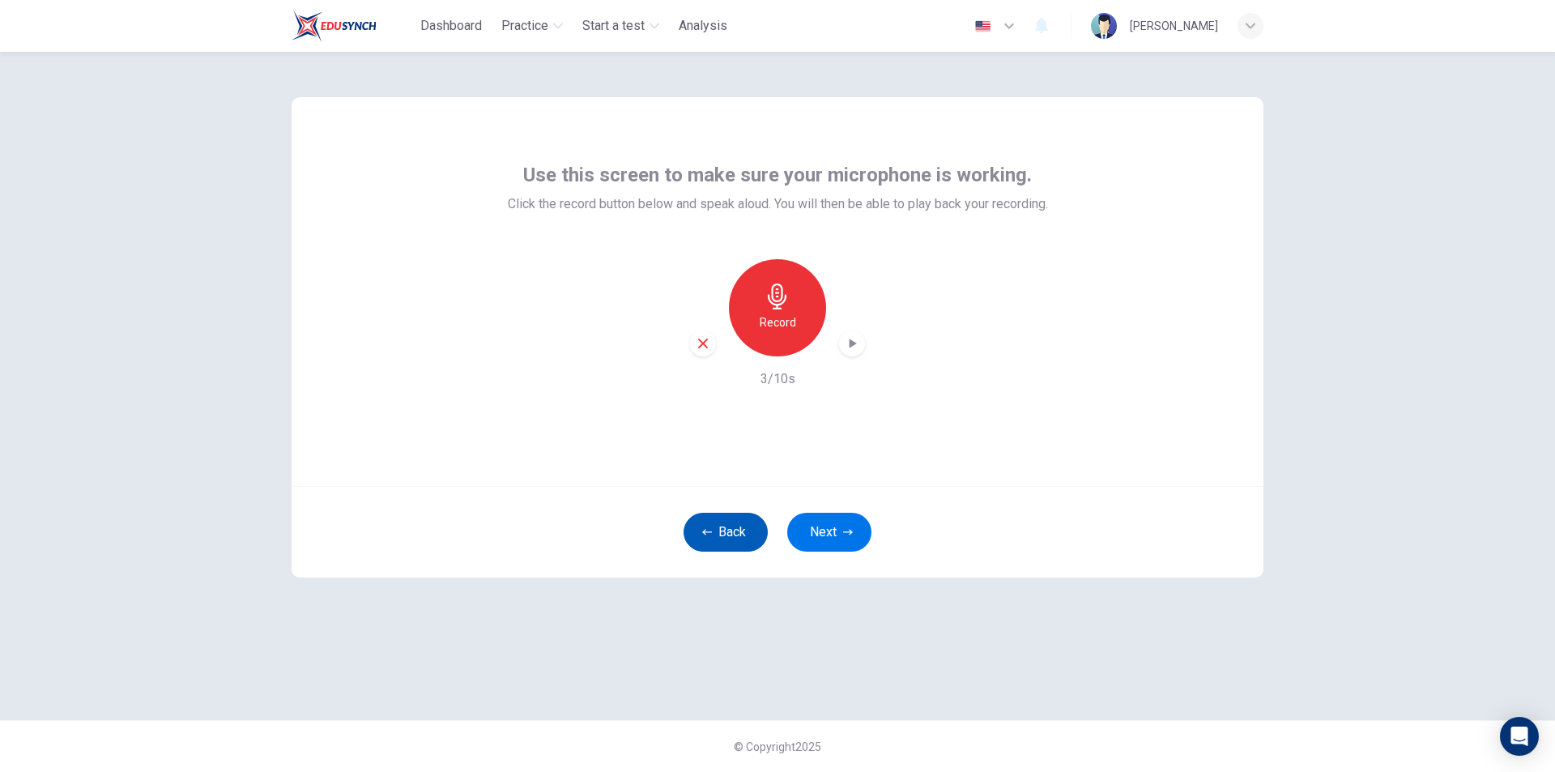
click at [741, 530] on button "Back" at bounding box center [726, 532] width 84 height 39
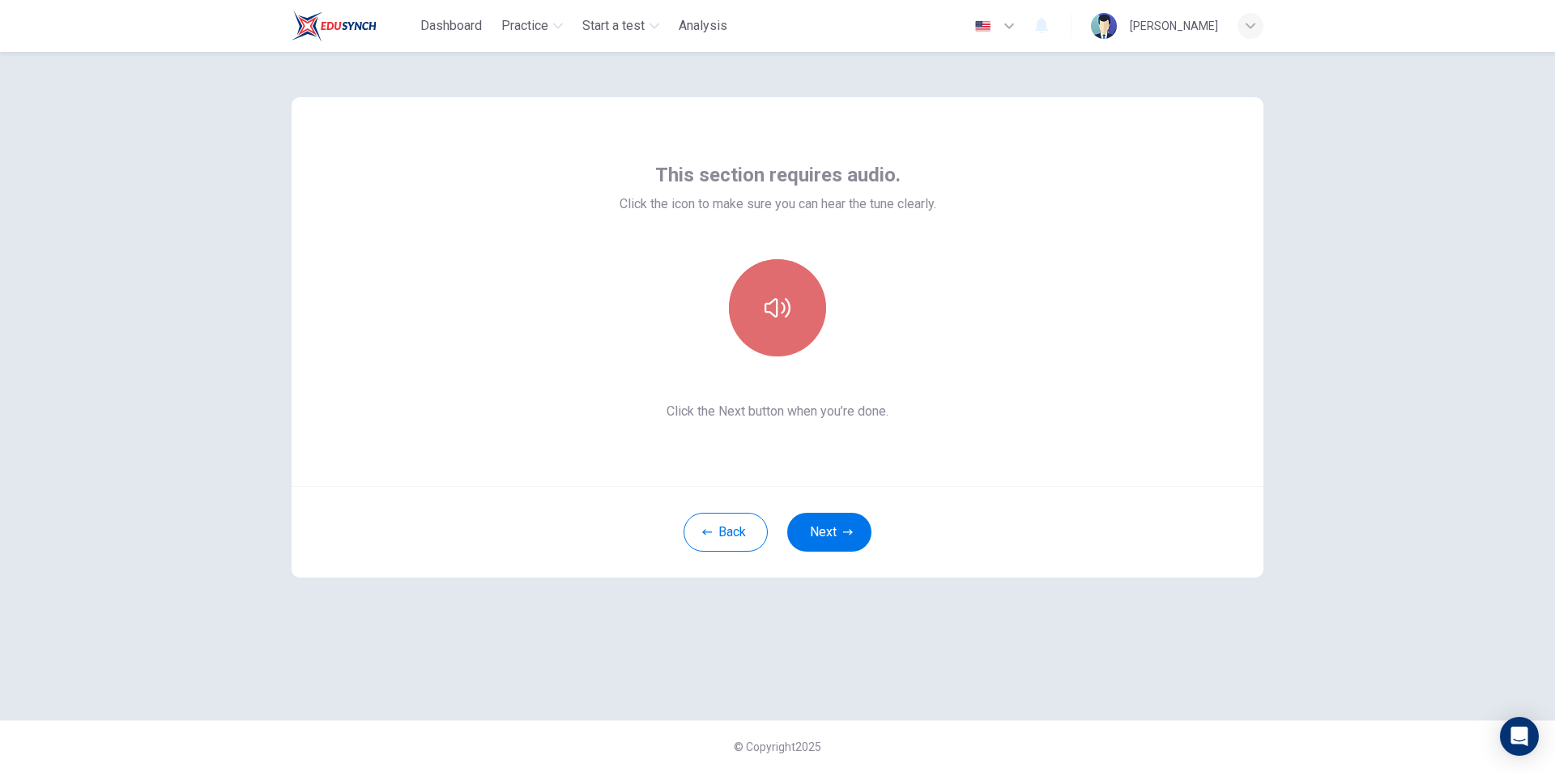
click at [783, 315] on icon "button" at bounding box center [778, 308] width 26 height 26
click at [829, 545] on button "Next" at bounding box center [829, 532] width 84 height 39
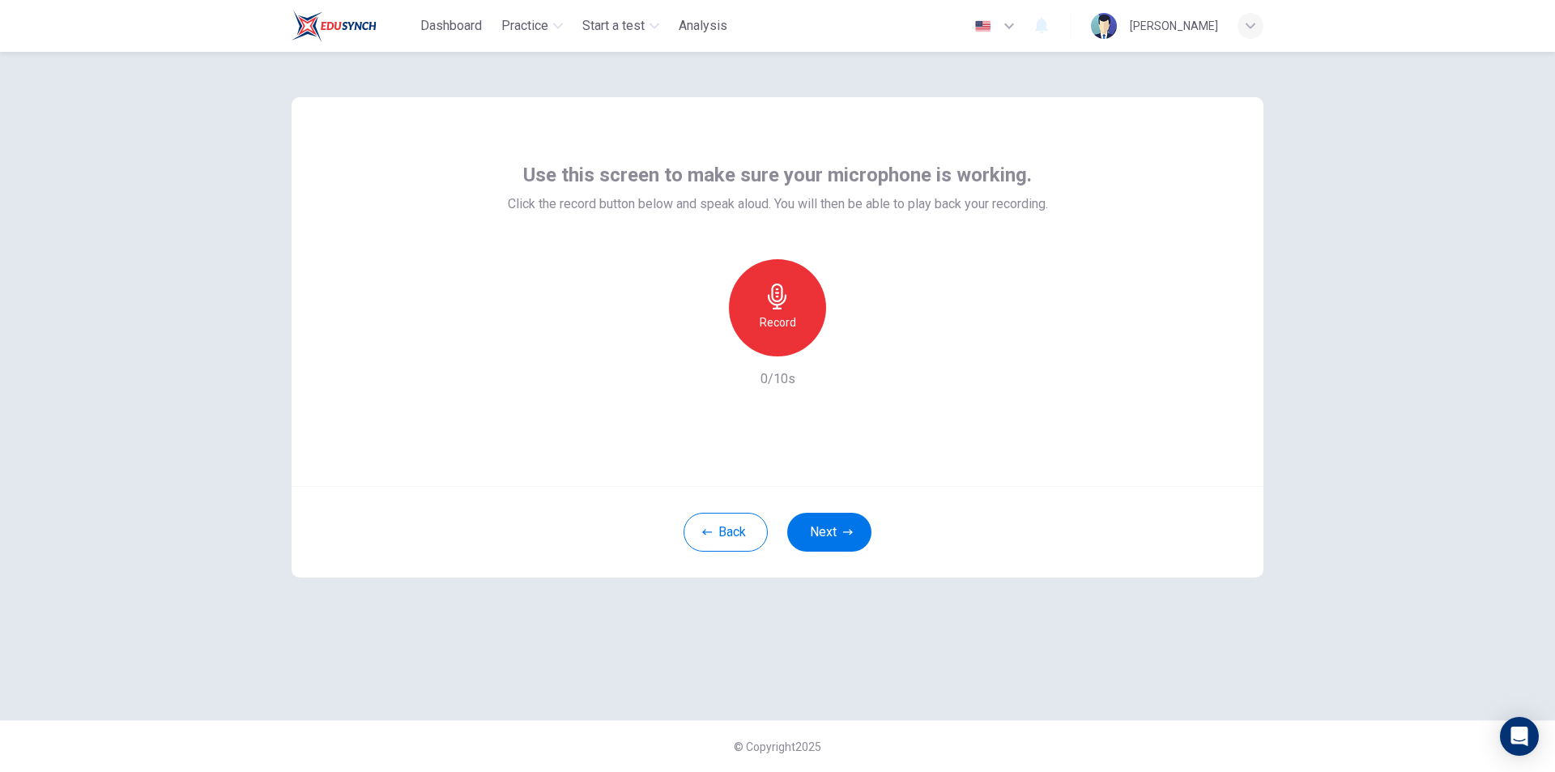
click at [796, 326] on div "Record" at bounding box center [777, 307] width 97 height 97
click at [808, 329] on div "Stop" at bounding box center [777, 307] width 97 height 97
click at [851, 348] on icon "button" at bounding box center [852, 343] width 16 height 16
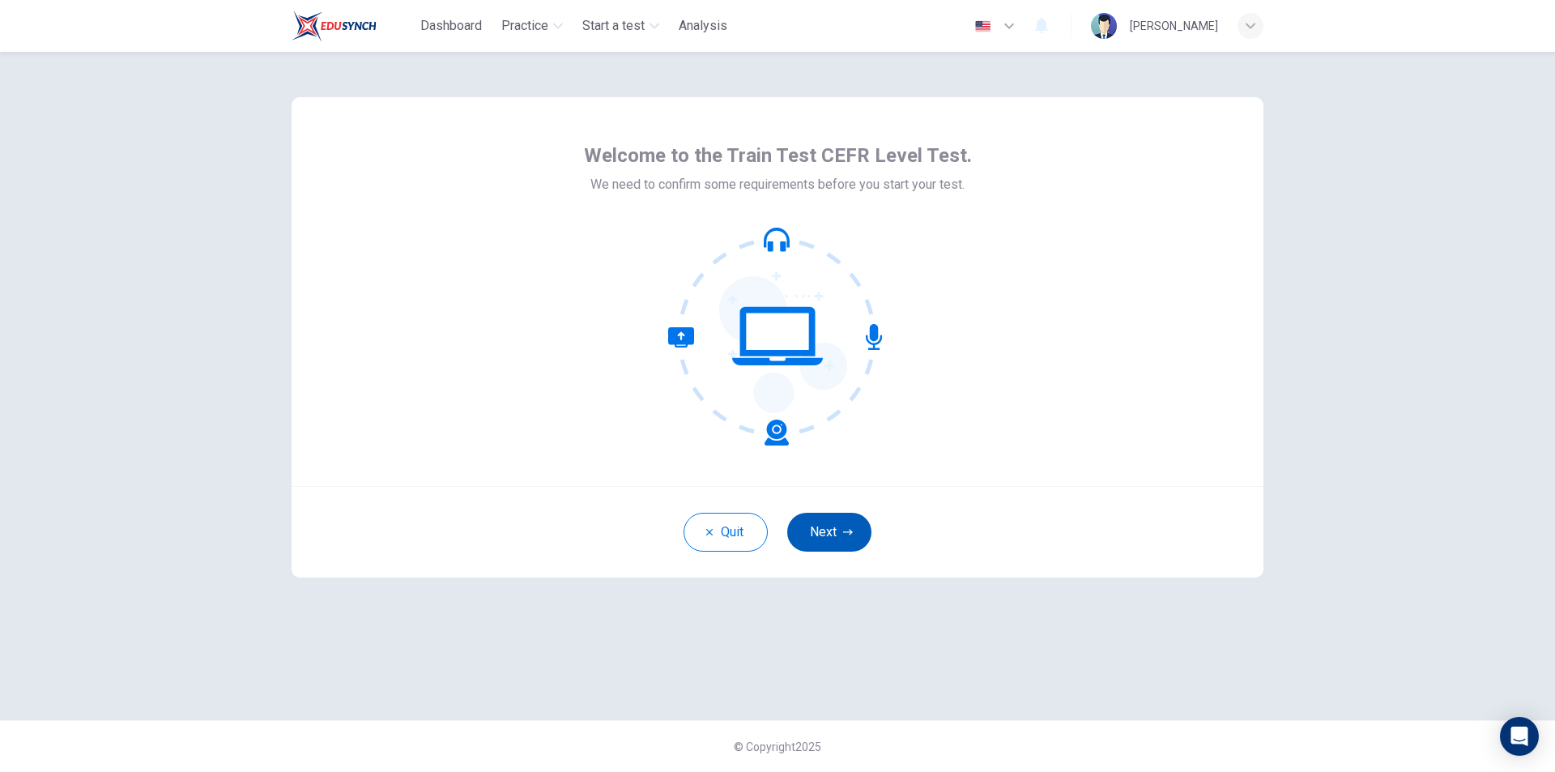
click at [842, 526] on button "Next" at bounding box center [829, 532] width 84 height 39
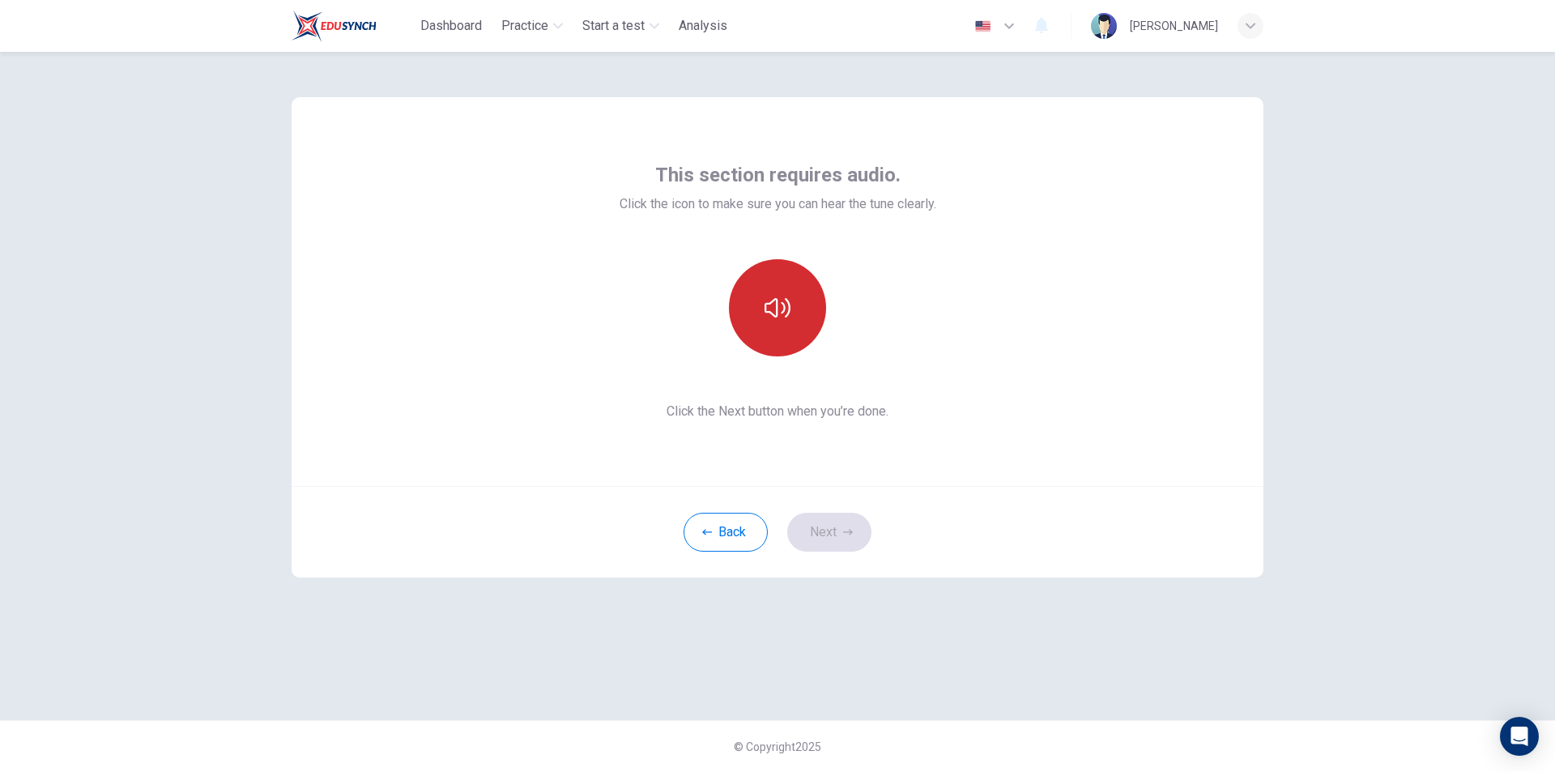
click at [793, 329] on button "button" at bounding box center [777, 307] width 97 height 97
click at [831, 523] on button "Next" at bounding box center [829, 532] width 84 height 39
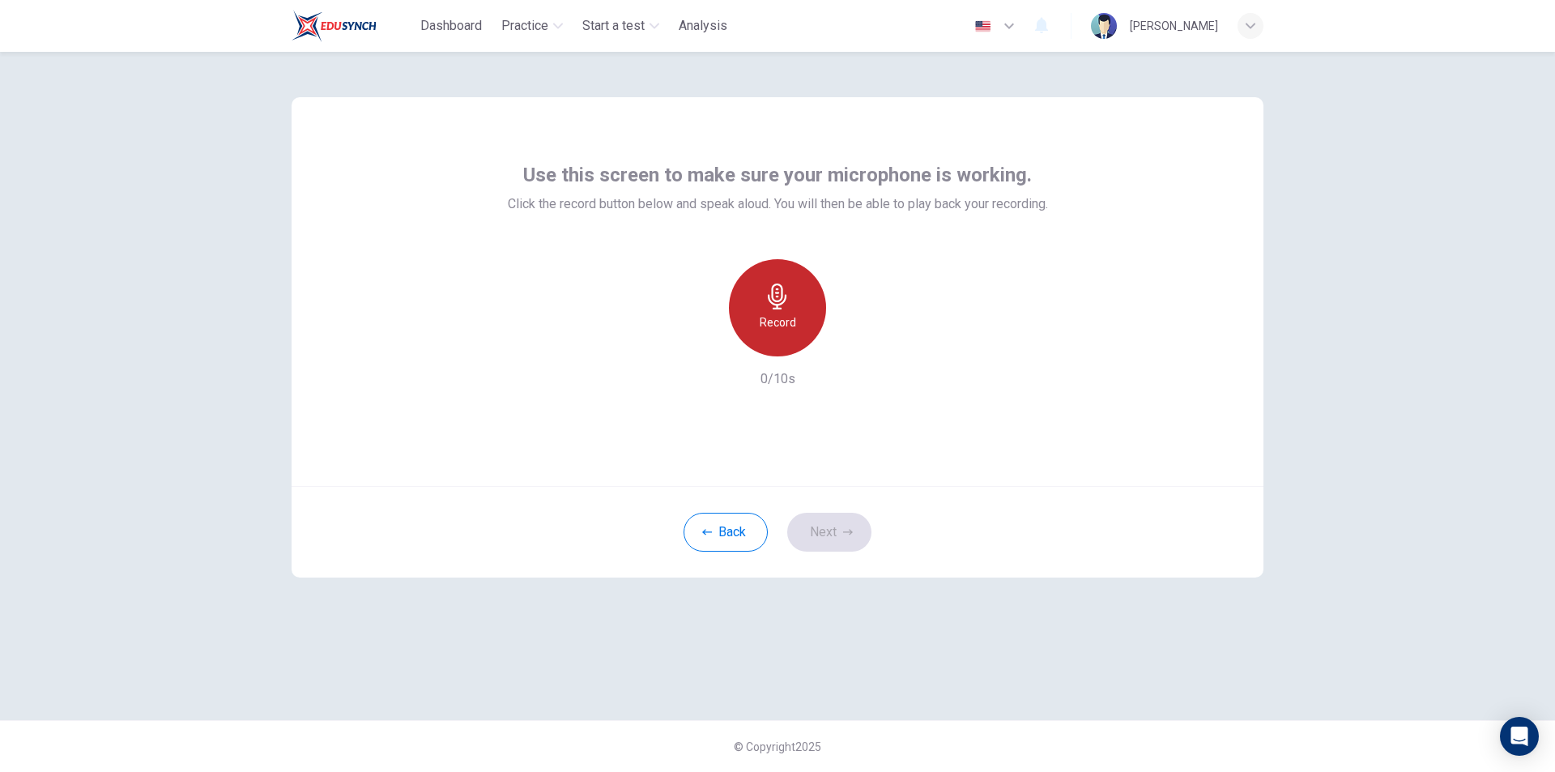
click at [775, 341] on div "Record" at bounding box center [777, 307] width 97 height 97
click at [795, 332] on div "Stop" at bounding box center [777, 307] width 97 height 97
click at [846, 342] on icon "button" at bounding box center [852, 343] width 16 height 16
click at [711, 340] on div "button" at bounding box center [703, 344] width 26 height 26
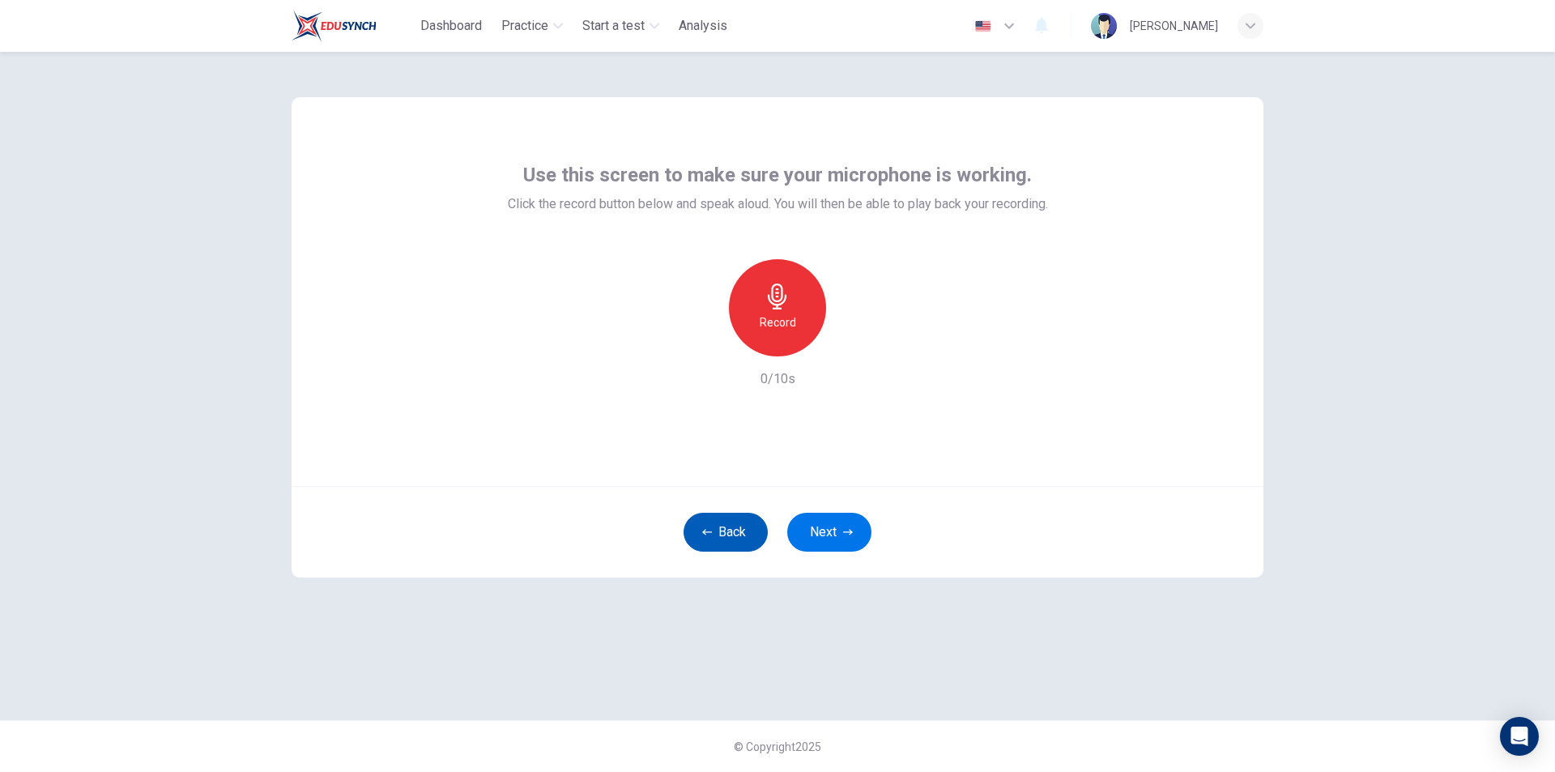
click at [734, 521] on button "Back" at bounding box center [726, 532] width 84 height 39
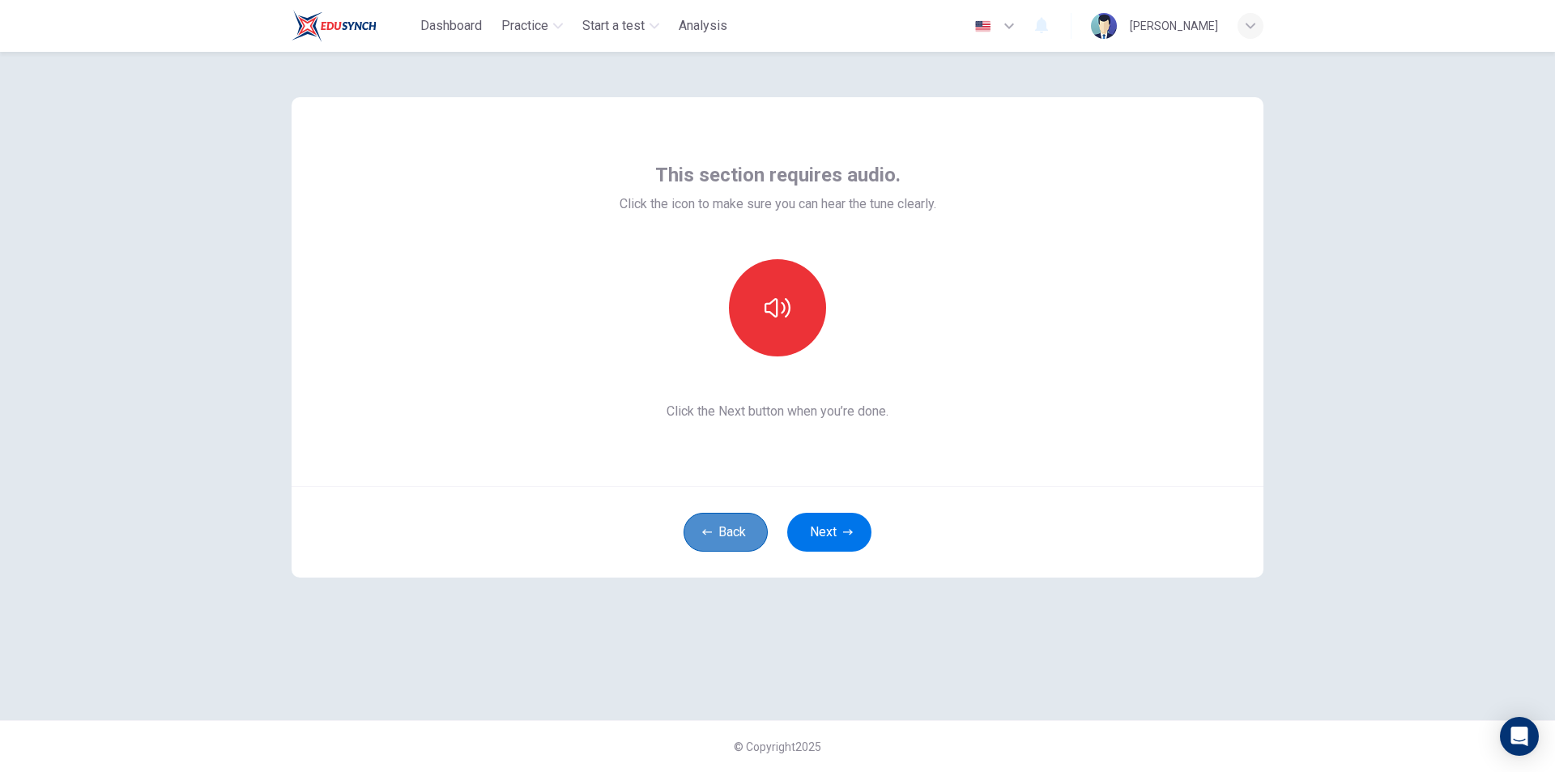
click at [723, 526] on button "Back" at bounding box center [726, 532] width 84 height 39
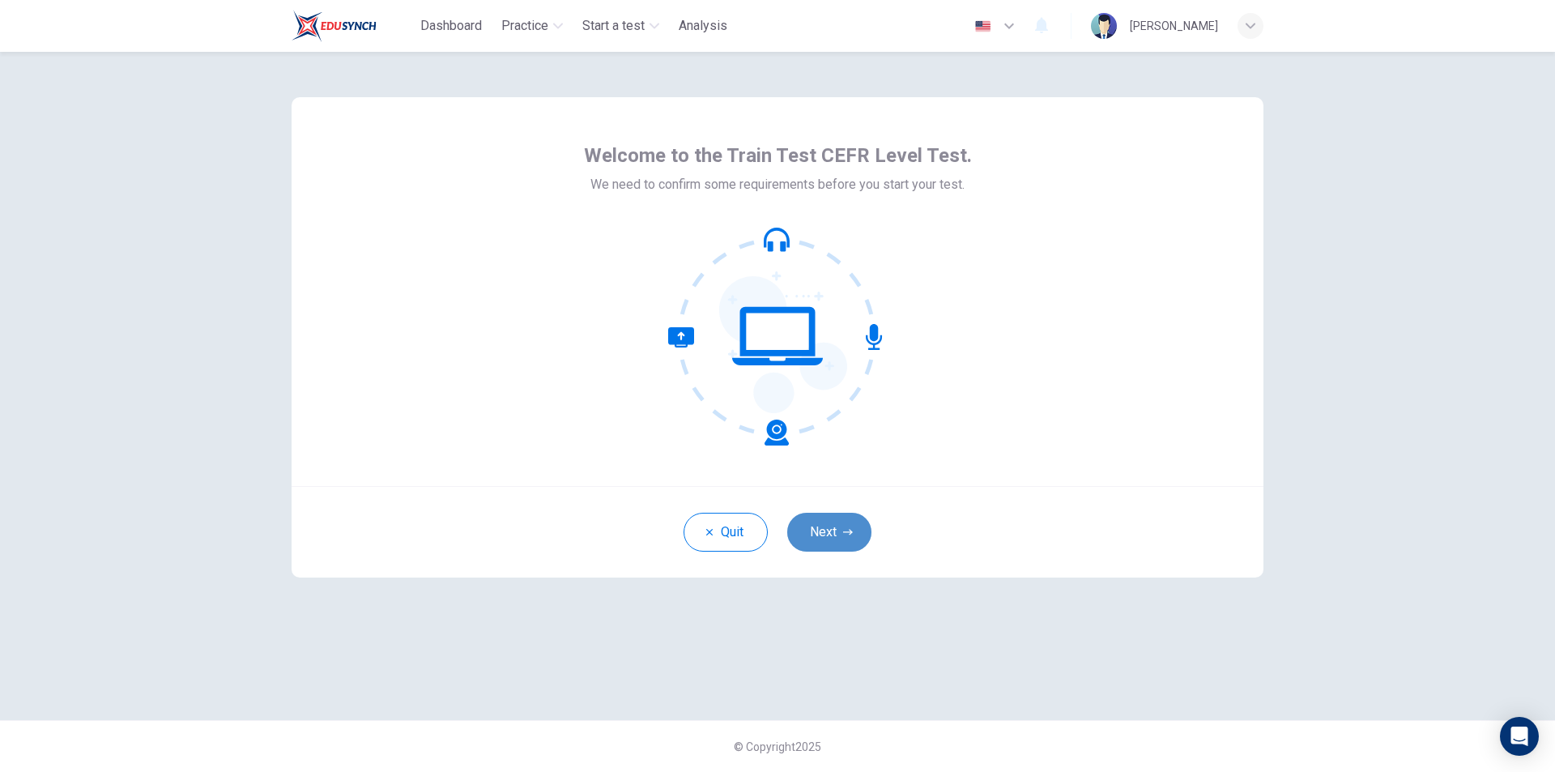
click at [841, 522] on button "Next" at bounding box center [829, 532] width 84 height 39
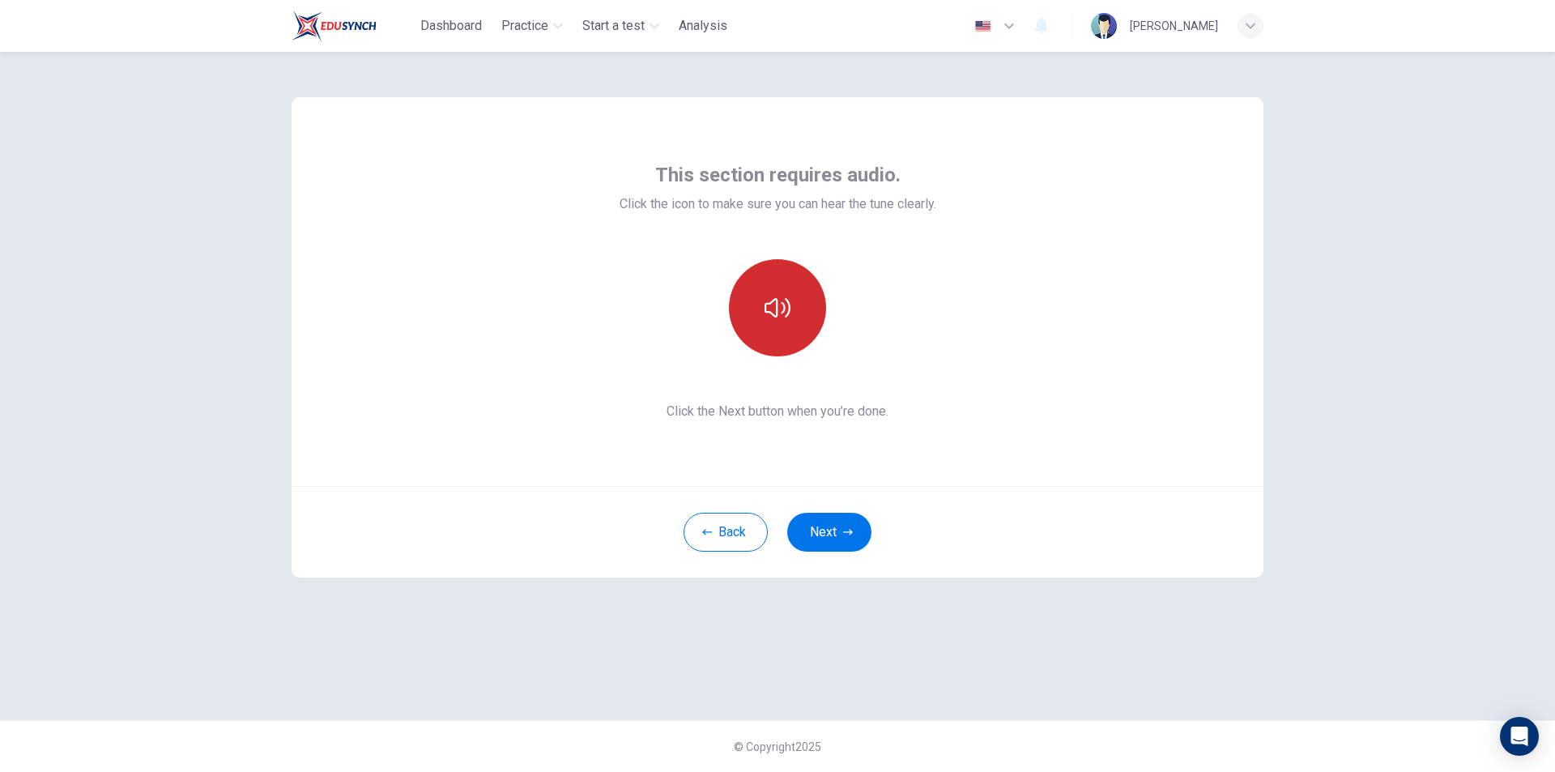
click at [775, 280] on button "button" at bounding box center [777, 307] width 97 height 97
click at [849, 520] on button "Next" at bounding box center [829, 532] width 84 height 39
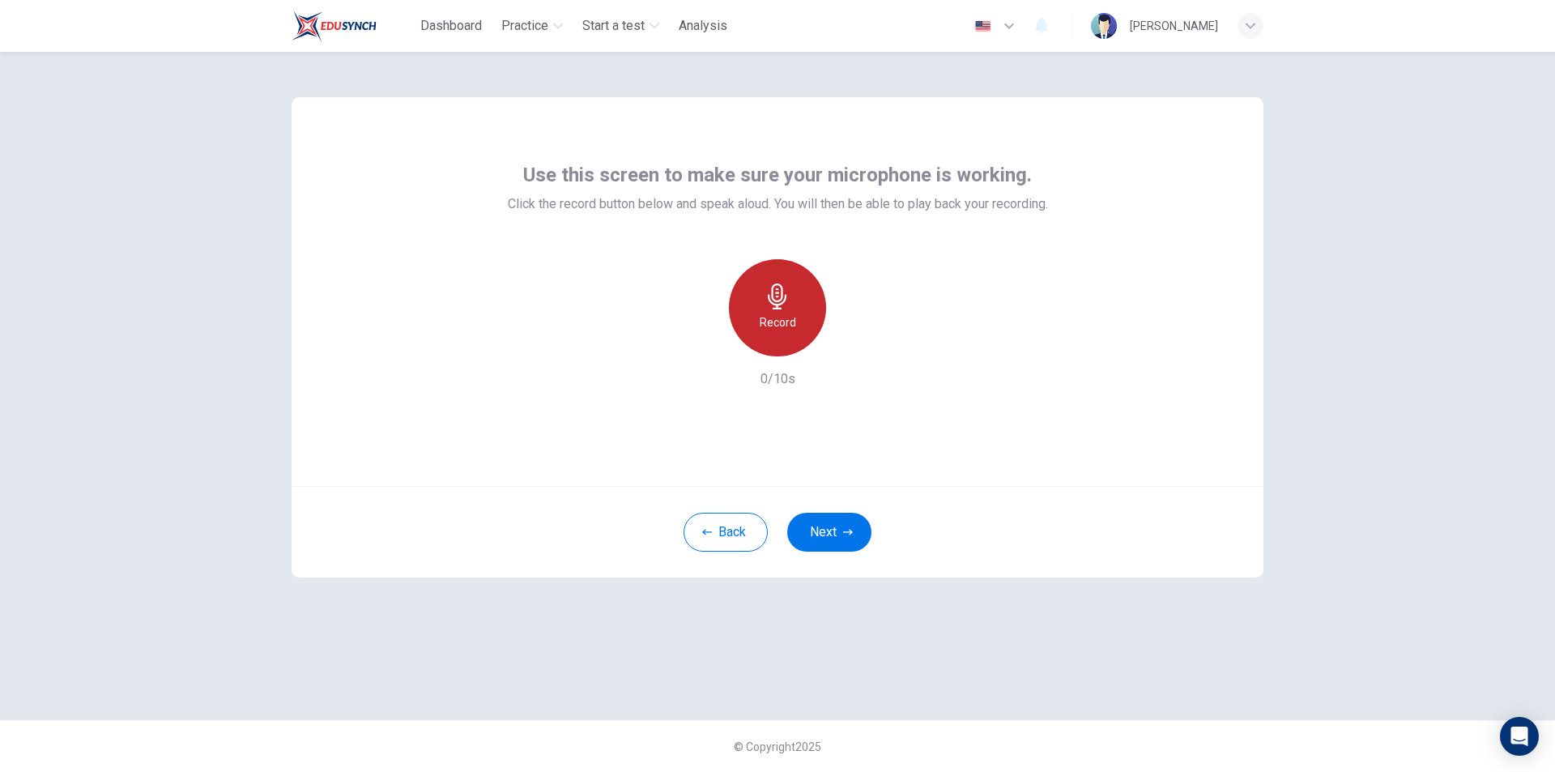
click at [796, 293] on div "Record" at bounding box center [777, 307] width 97 height 97
click at [844, 525] on button "Next" at bounding box center [829, 532] width 84 height 39
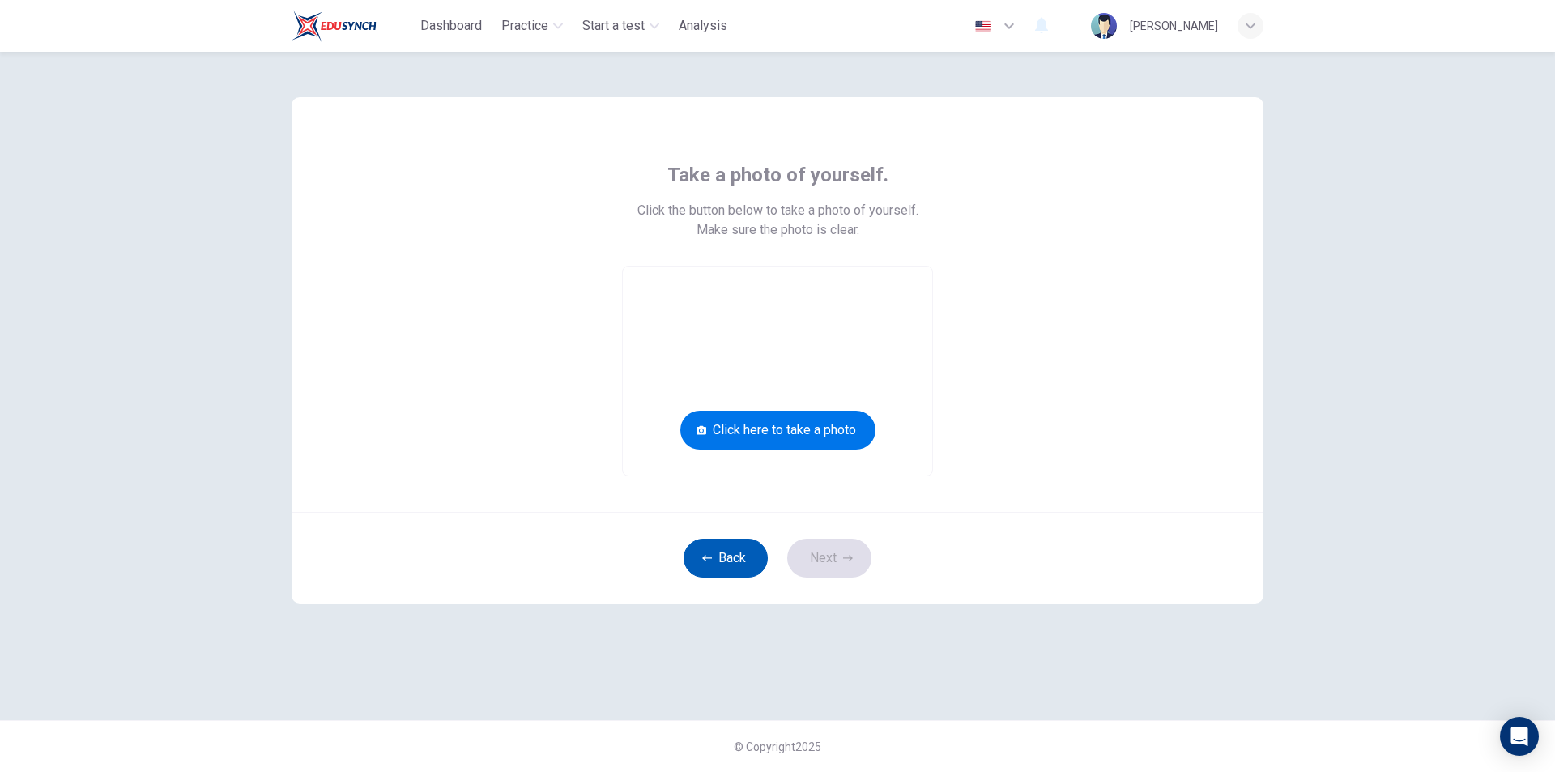
click at [715, 551] on button "Back" at bounding box center [726, 558] width 84 height 39
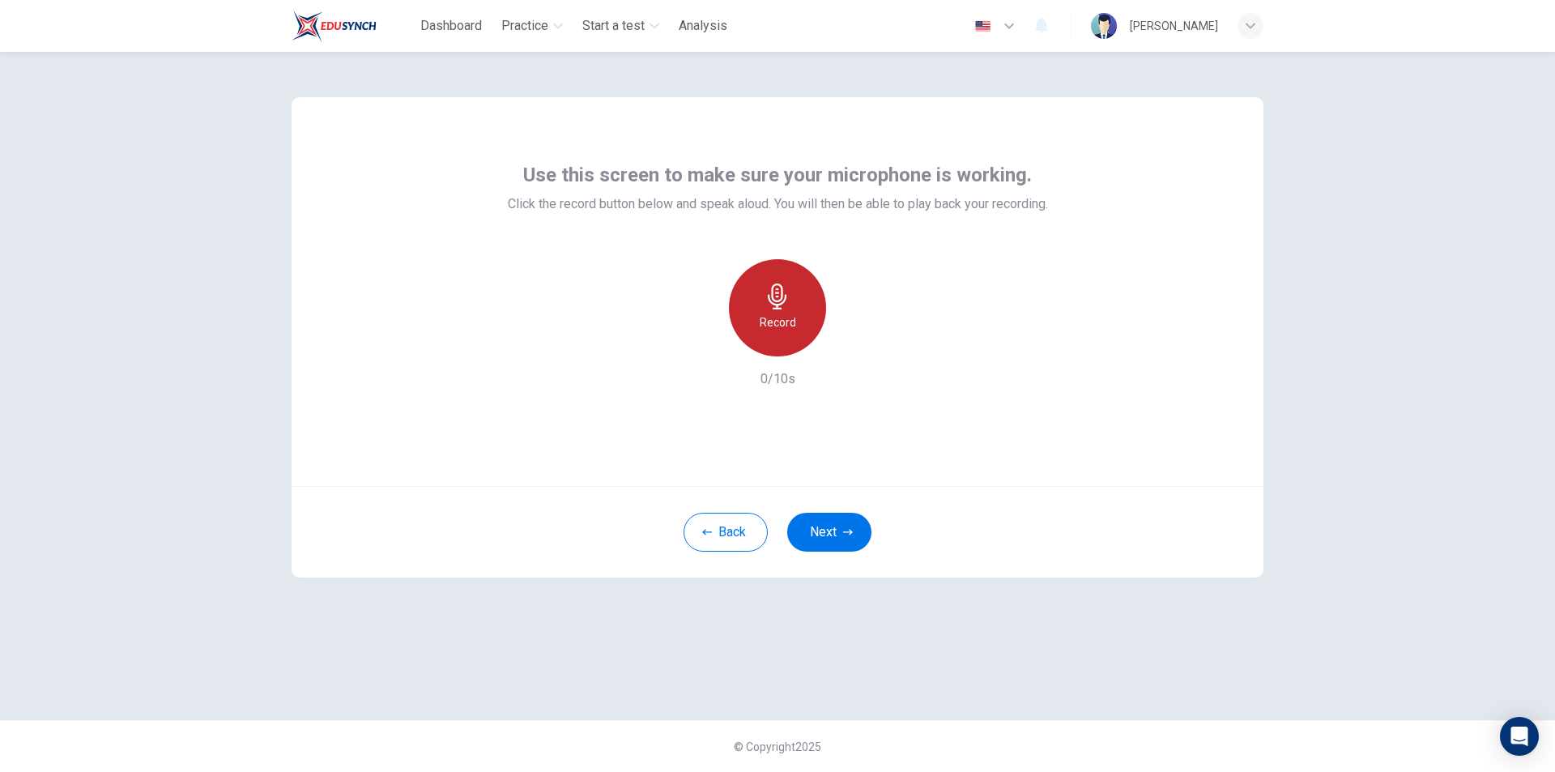
click at [812, 322] on div "Record" at bounding box center [777, 307] width 97 height 97
click at [792, 318] on div "Stop" at bounding box center [777, 307] width 97 height 97
click at [851, 338] on icon "button" at bounding box center [852, 343] width 16 height 16
click at [699, 343] on icon "button" at bounding box center [703, 343] width 15 height 15
click at [779, 326] on h6 "Record" at bounding box center [778, 322] width 36 height 19
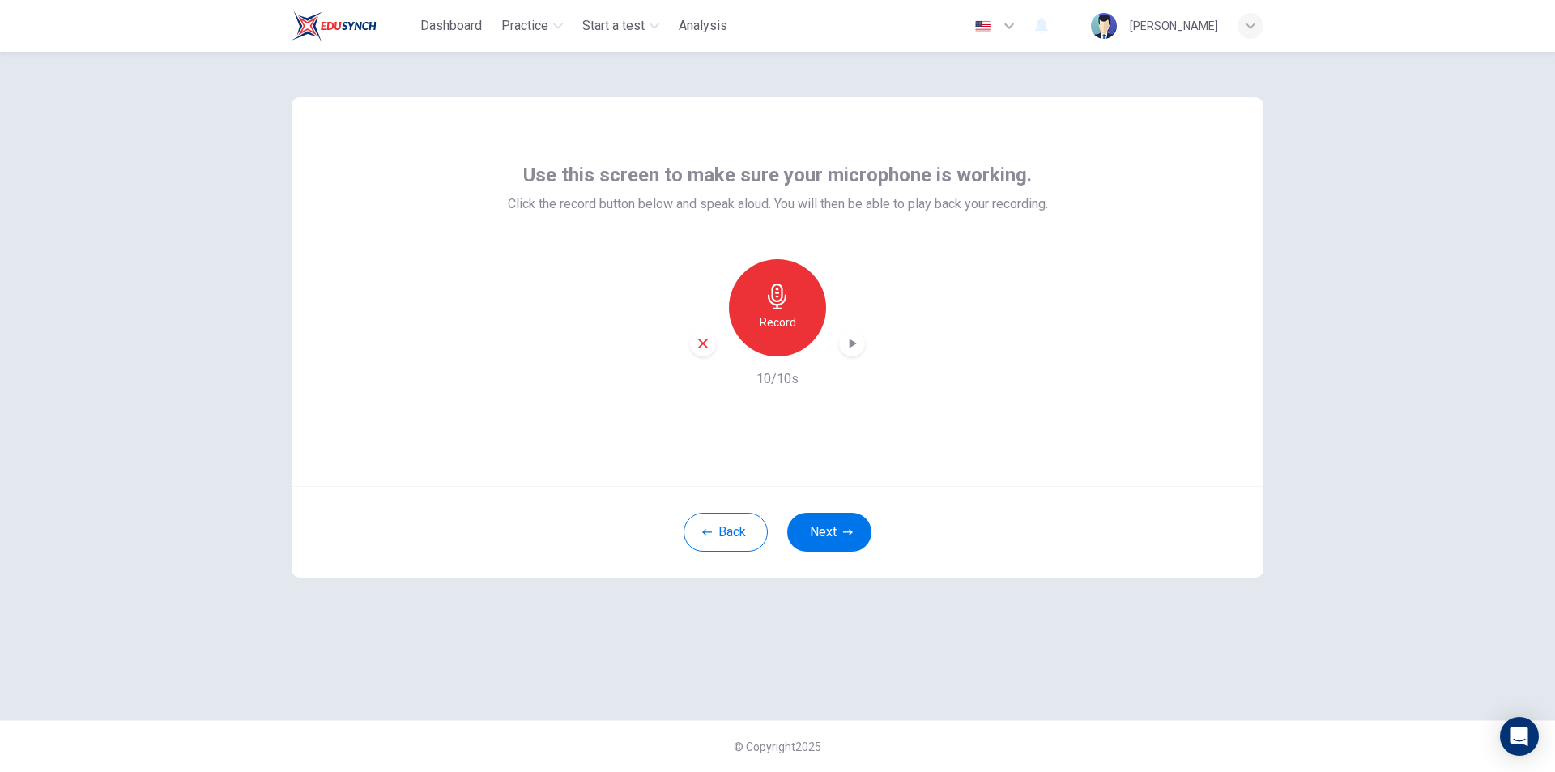
click at [852, 342] on icon "button" at bounding box center [853, 344] width 7 height 10
drag, startPoint x: 1206, startPoint y: 239, endPoint x: 931, endPoint y: 488, distance: 371.1
click at [1205, 240] on div "Use this screen to make sure your microphone is working. Click the record butto…" at bounding box center [778, 291] width 972 height 389
click at [734, 530] on button "Back" at bounding box center [726, 532] width 84 height 39
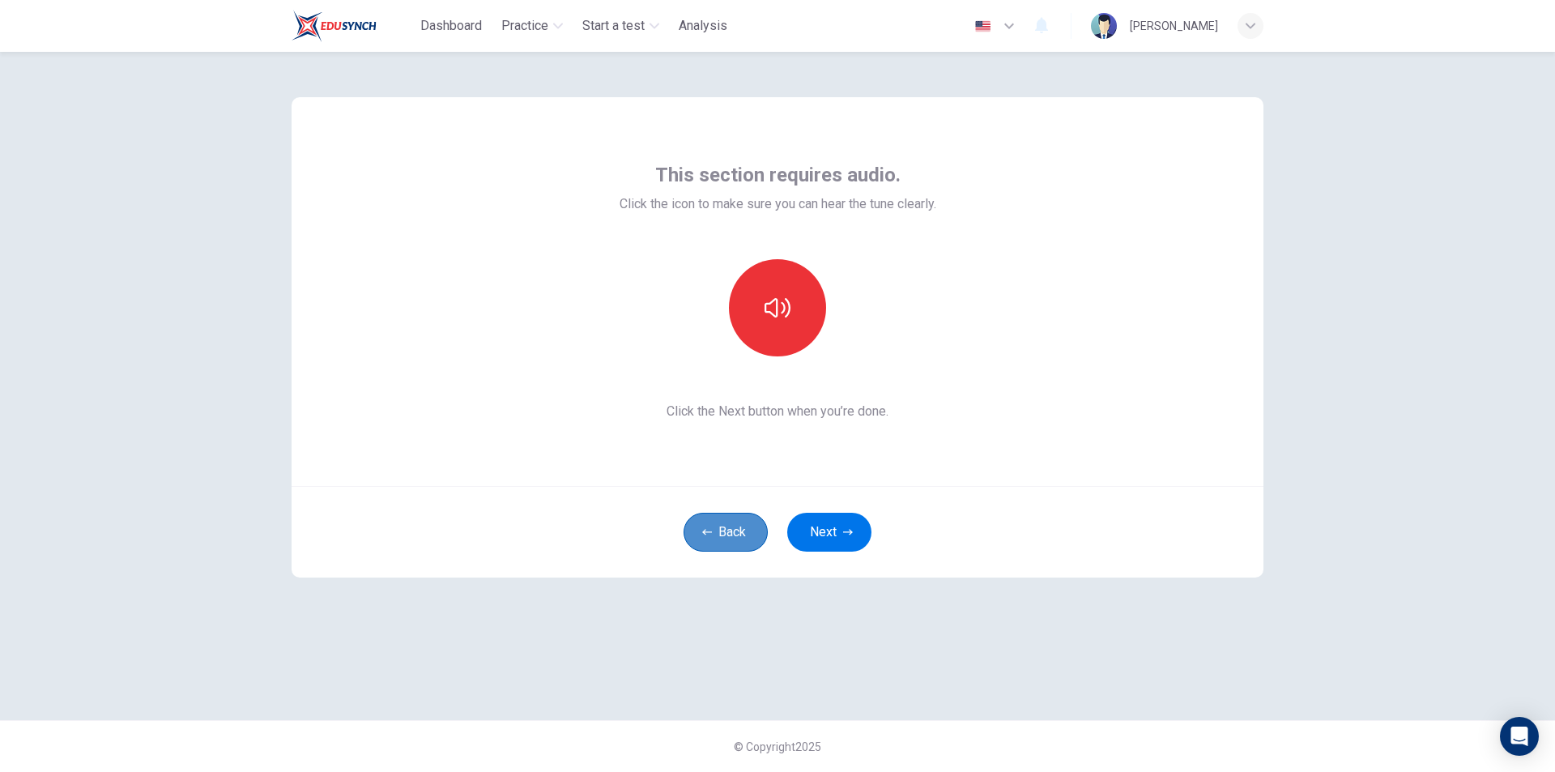
click at [733, 530] on button "Back" at bounding box center [726, 532] width 84 height 39
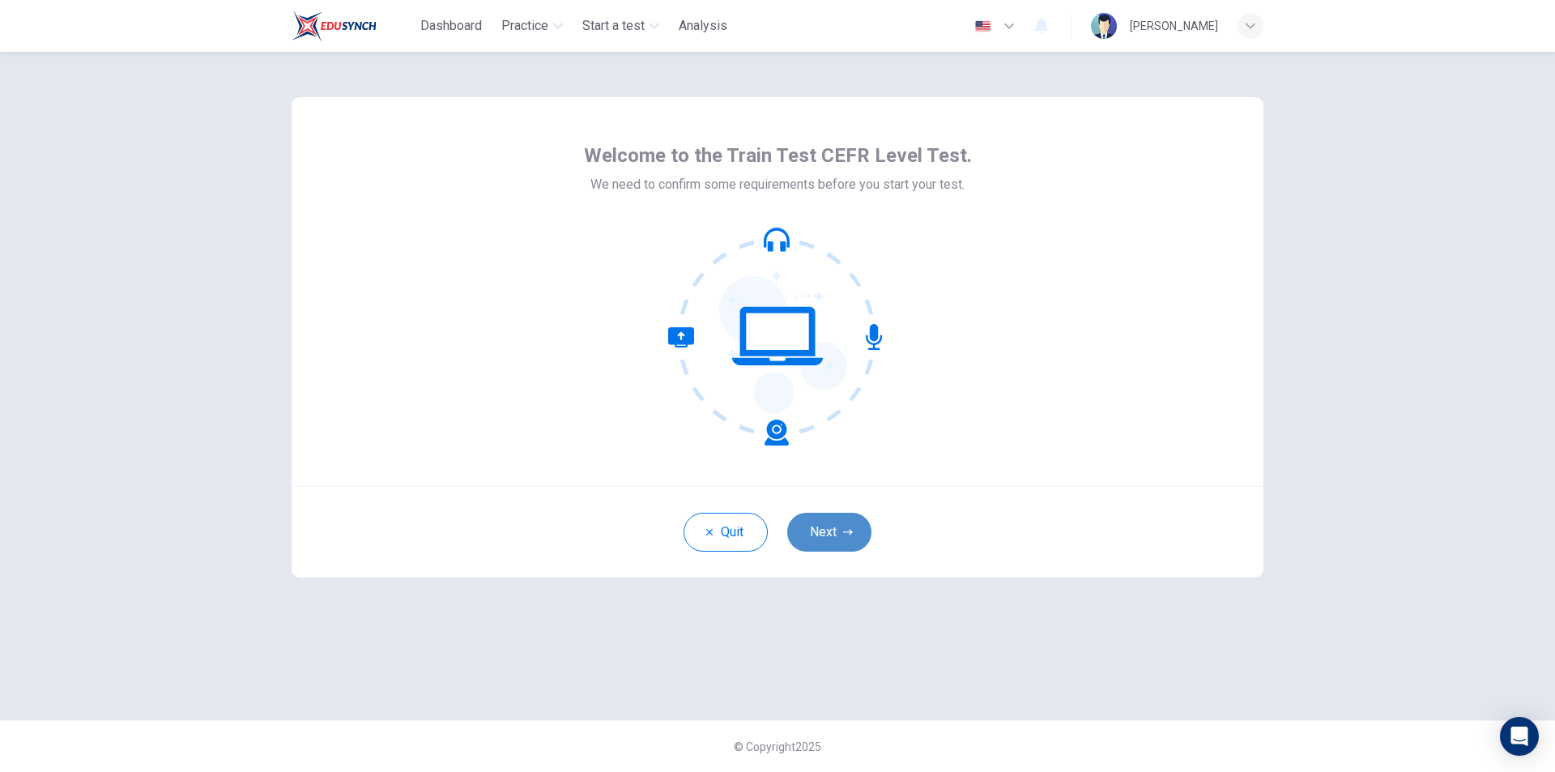
click at [846, 542] on button "Next" at bounding box center [829, 532] width 84 height 39
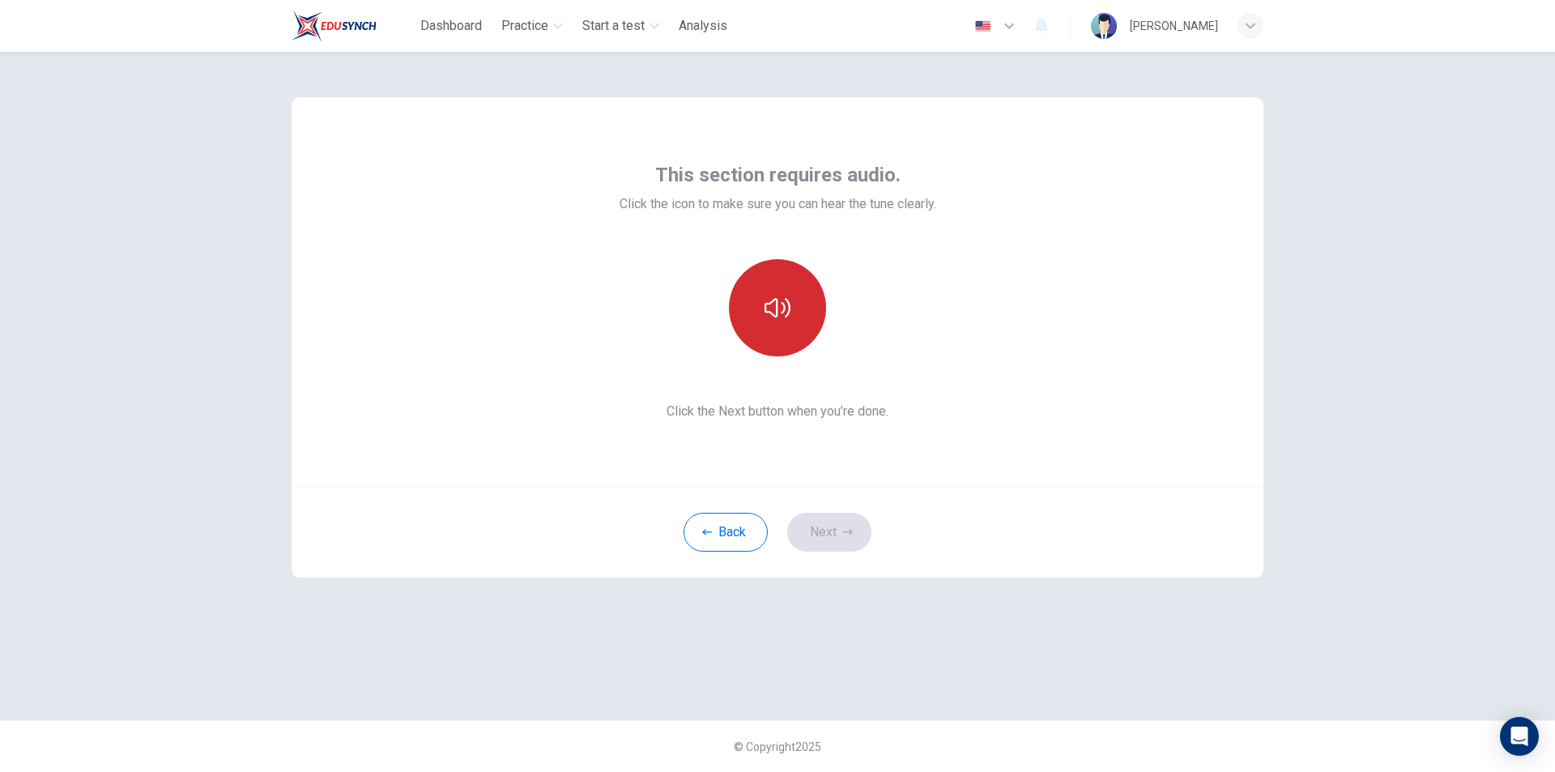
click at [770, 321] on button "button" at bounding box center [777, 307] width 97 height 97
click at [838, 530] on button "Next" at bounding box center [829, 532] width 84 height 39
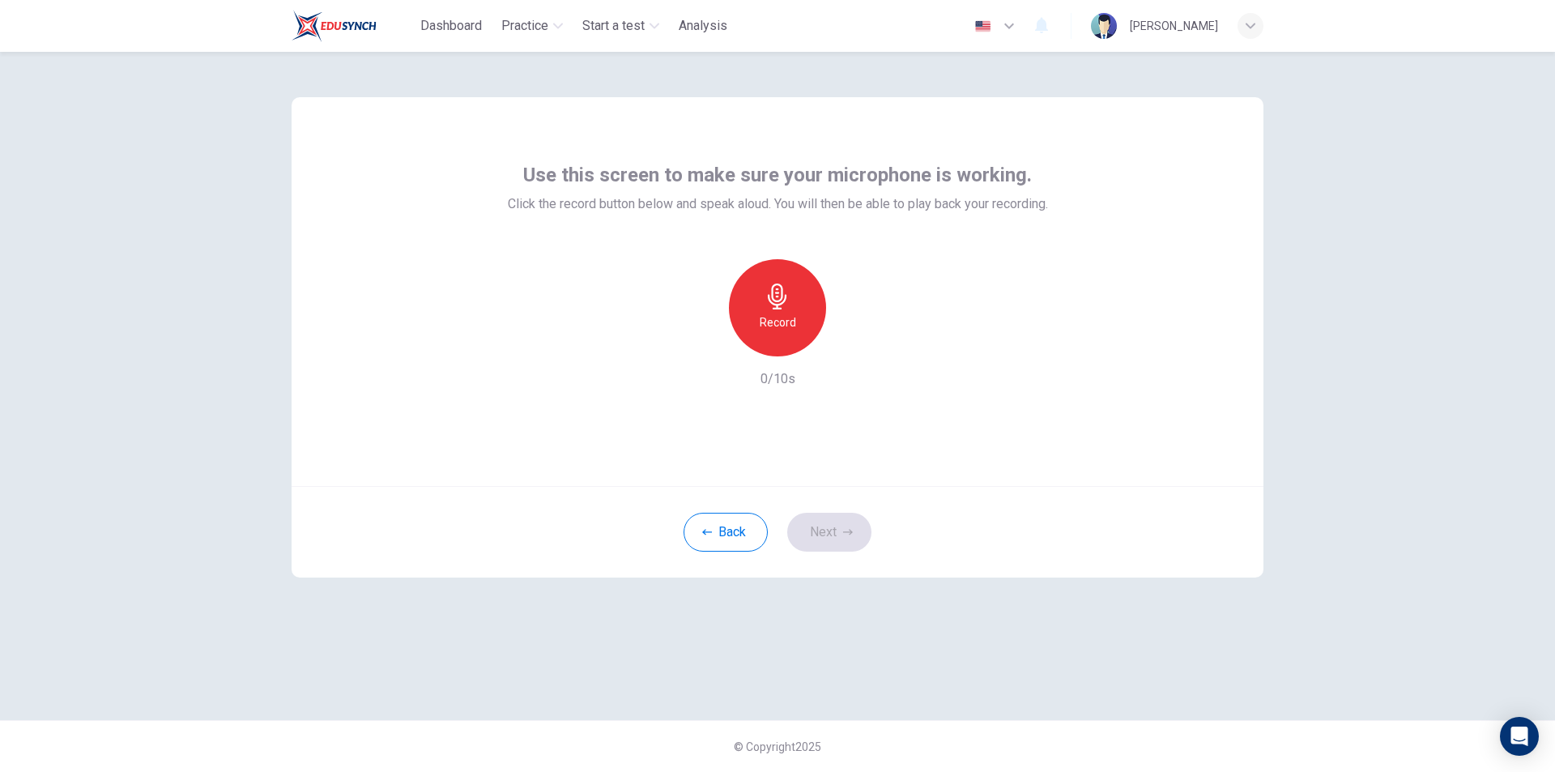
click at [750, 288] on div "Record" at bounding box center [777, 307] width 97 height 97
click at [803, 322] on div "Stop" at bounding box center [777, 307] width 97 height 97
click at [848, 350] on icon "button" at bounding box center [852, 343] width 16 height 16
drag, startPoint x: 1136, startPoint y: 220, endPoint x: 1229, endPoint y: 164, distance: 108.2
click at [1136, 219] on div "Use this screen to make sure your microphone is working. Click the record butto…" at bounding box center [778, 291] width 972 height 389
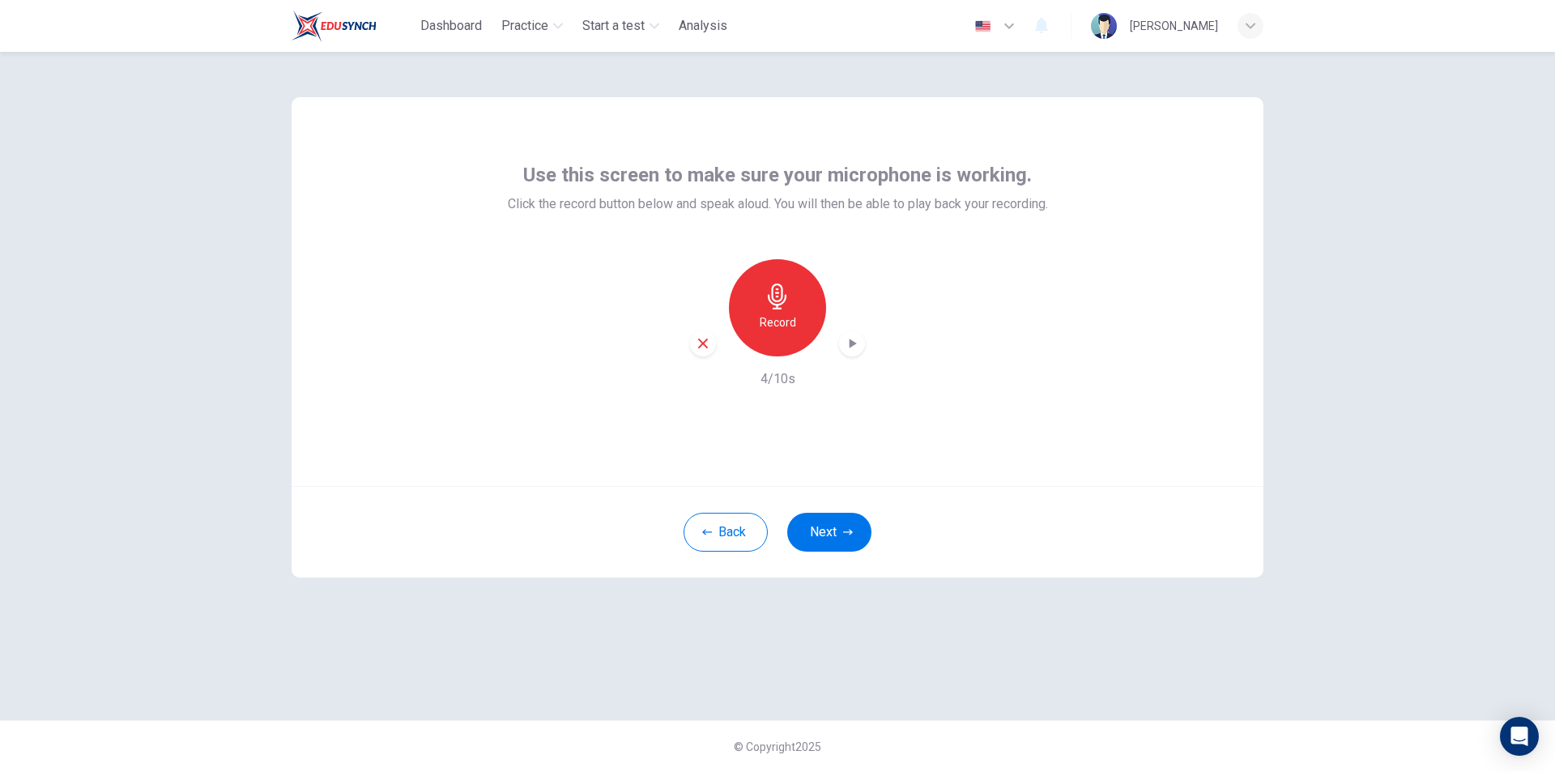
drag, startPoint x: 1181, startPoint y: 216, endPoint x: 1153, endPoint y: 205, distance: 30.5
click at [1181, 216] on div "Use this screen to make sure your microphone is working. Click the record butto…" at bounding box center [778, 291] width 972 height 389
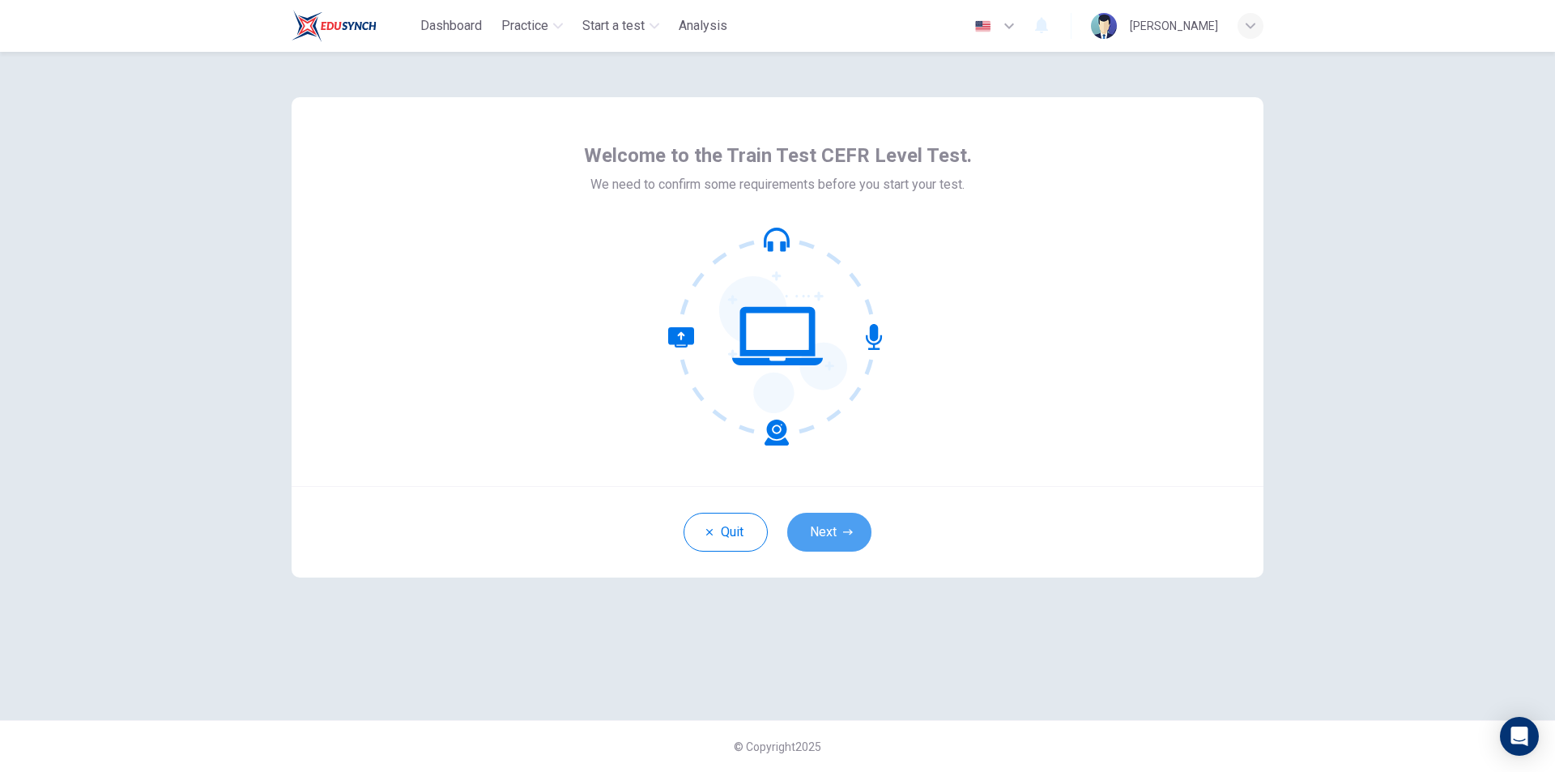
click at [863, 535] on button "Next" at bounding box center [829, 532] width 84 height 39
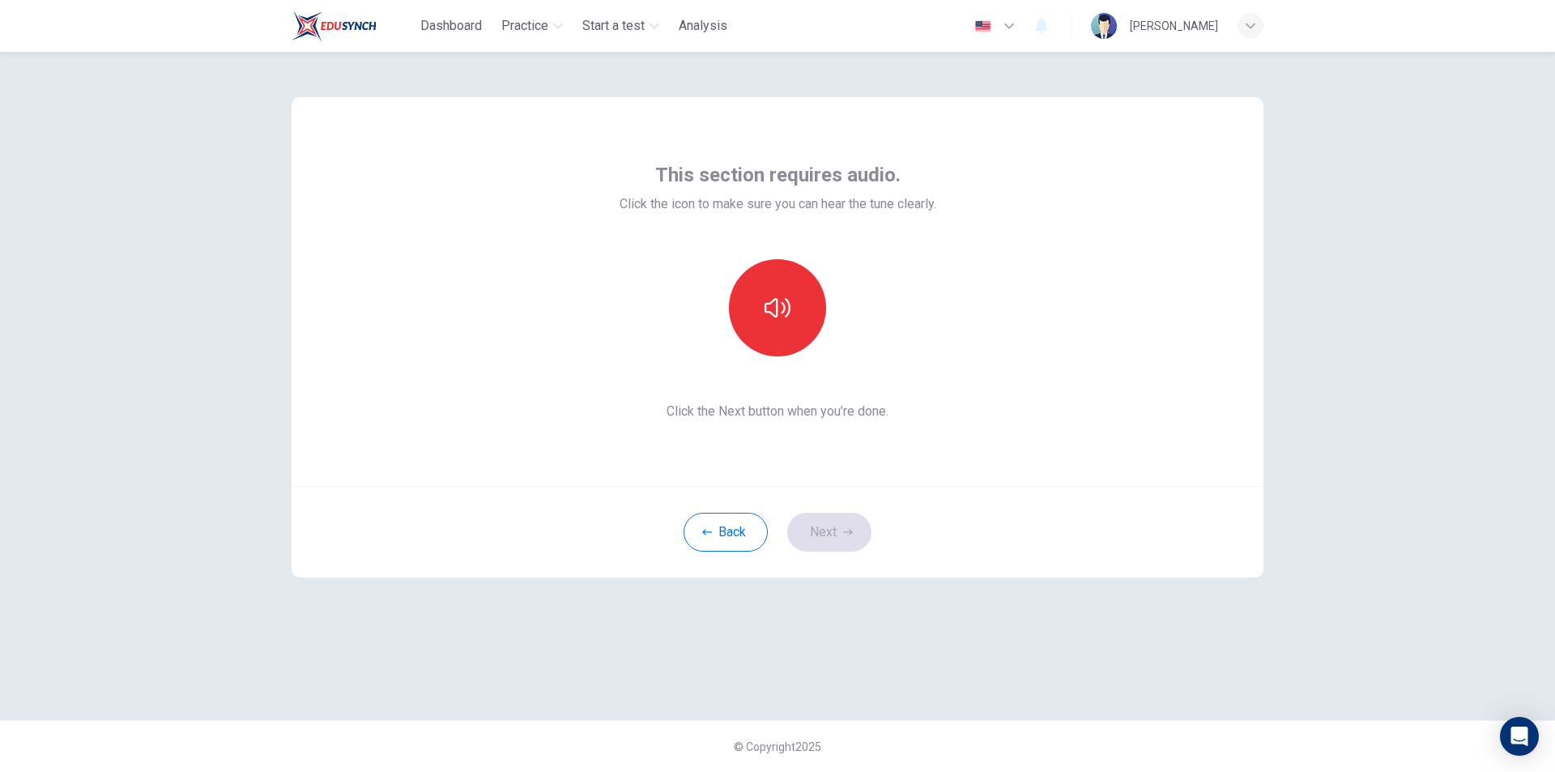
click at [804, 355] on div "This section requires audio. Click the icon to make sure you can hear the tune …" at bounding box center [778, 291] width 317 height 259
click at [804, 341] on button "button" at bounding box center [777, 307] width 97 height 97
click at [837, 535] on button "Next" at bounding box center [829, 532] width 84 height 39
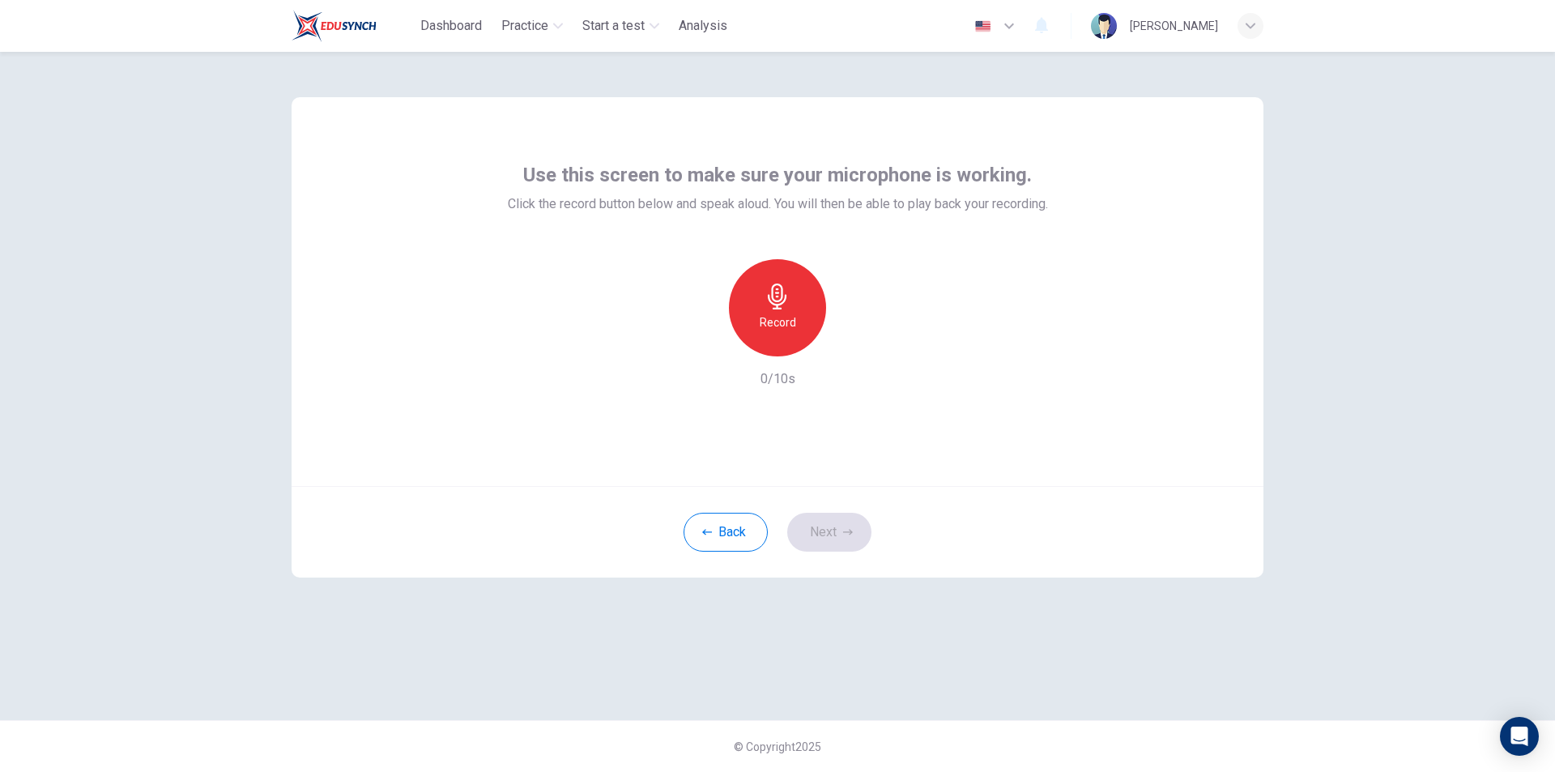
click at [783, 326] on h6 "Record" at bounding box center [778, 322] width 36 height 19
click at [779, 326] on h6 "Stop" at bounding box center [778, 322] width 24 height 19
click at [844, 326] on div "Record" at bounding box center [777, 307] width 175 height 97
click at [849, 347] on icon "button" at bounding box center [852, 343] width 16 height 16
click at [747, 525] on button "Back" at bounding box center [726, 532] width 84 height 39
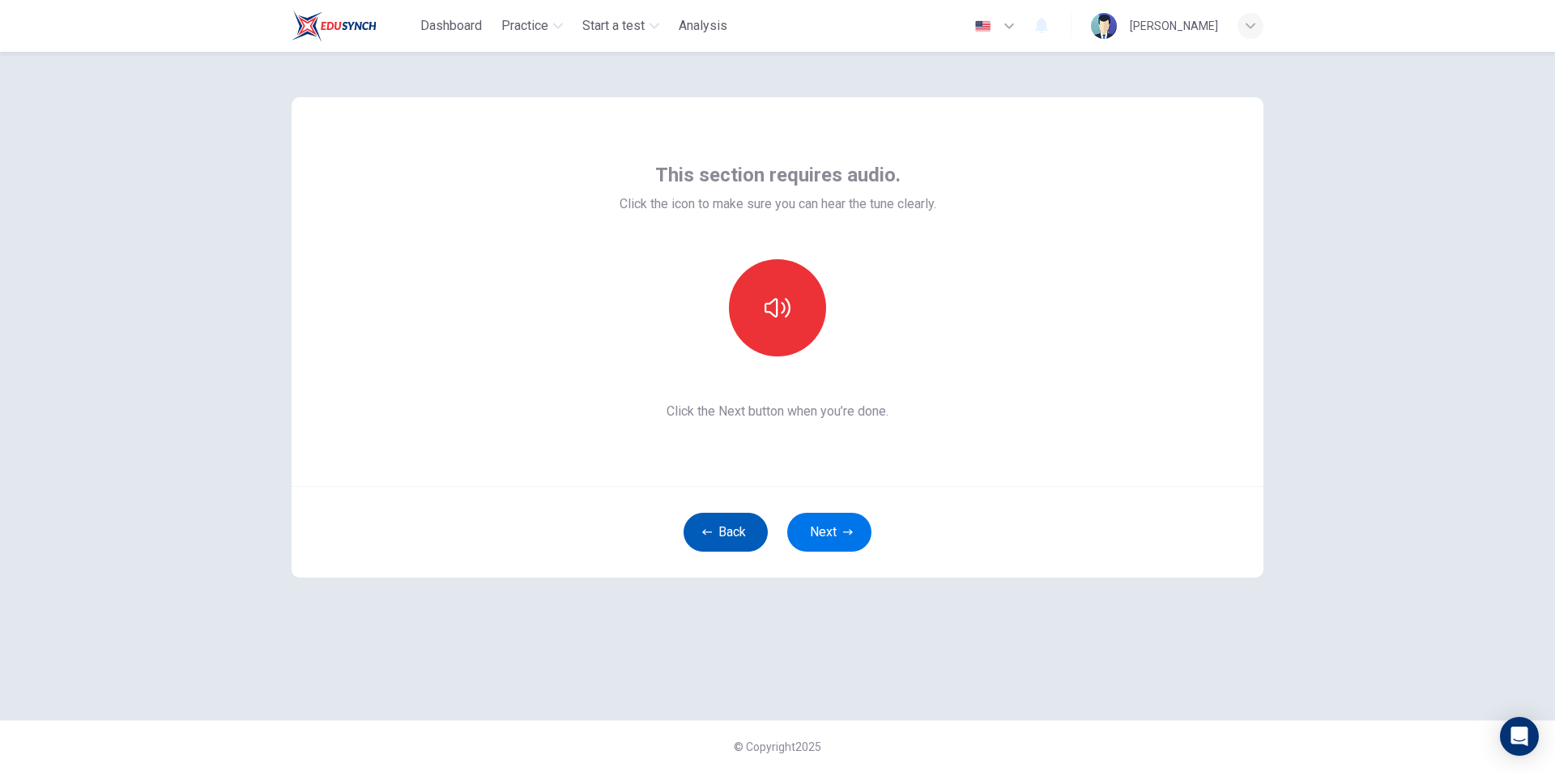
click at [747, 525] on button "Back" at bounding box center [726, 532] width 84 height 39
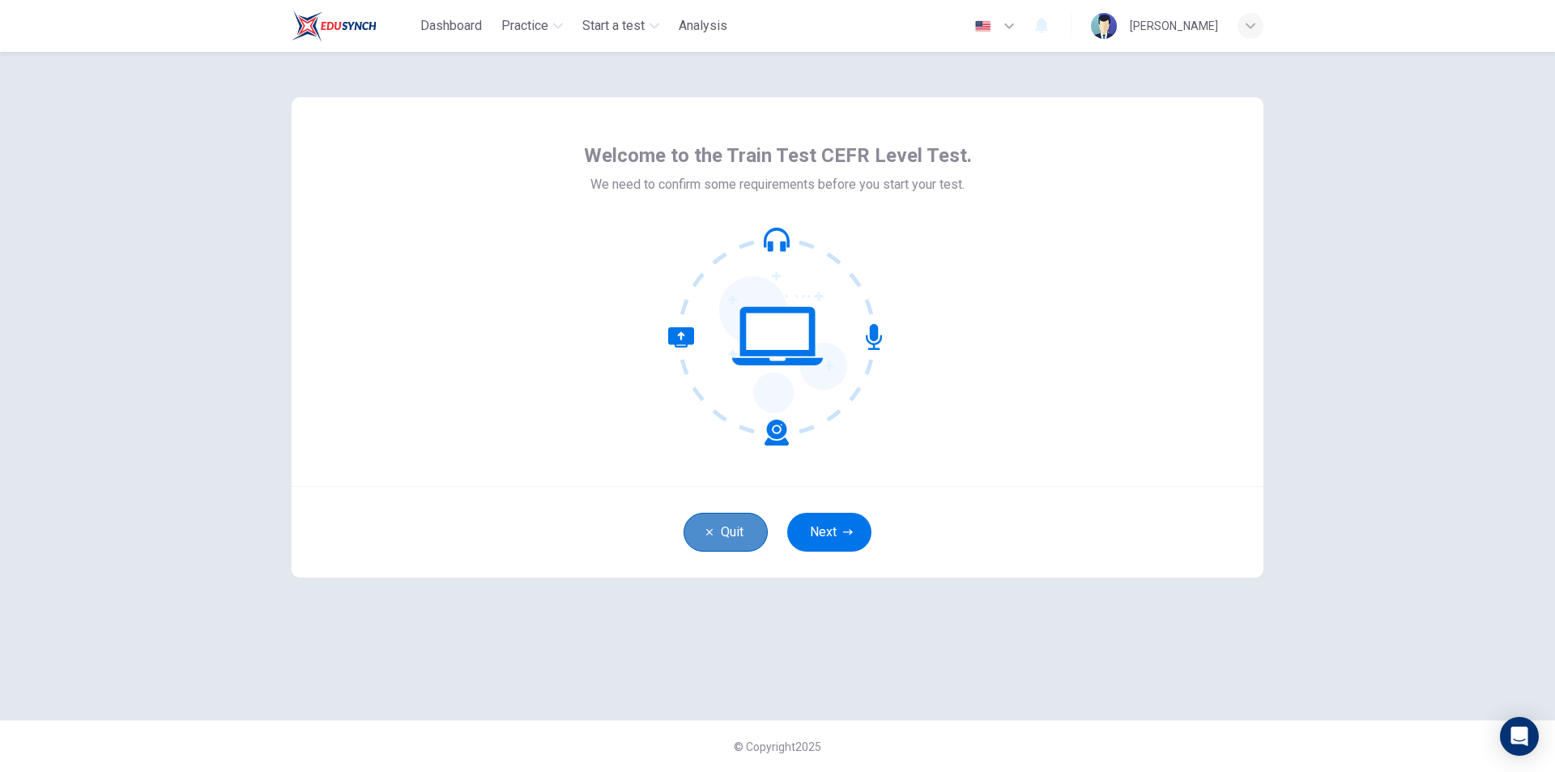
click at [747, 525] on button "Quit" at bounding box center [726, 532] width 84 height 39
click at [811, 540] on button "Next" at bounding box center [829, 532] width 84 height 39
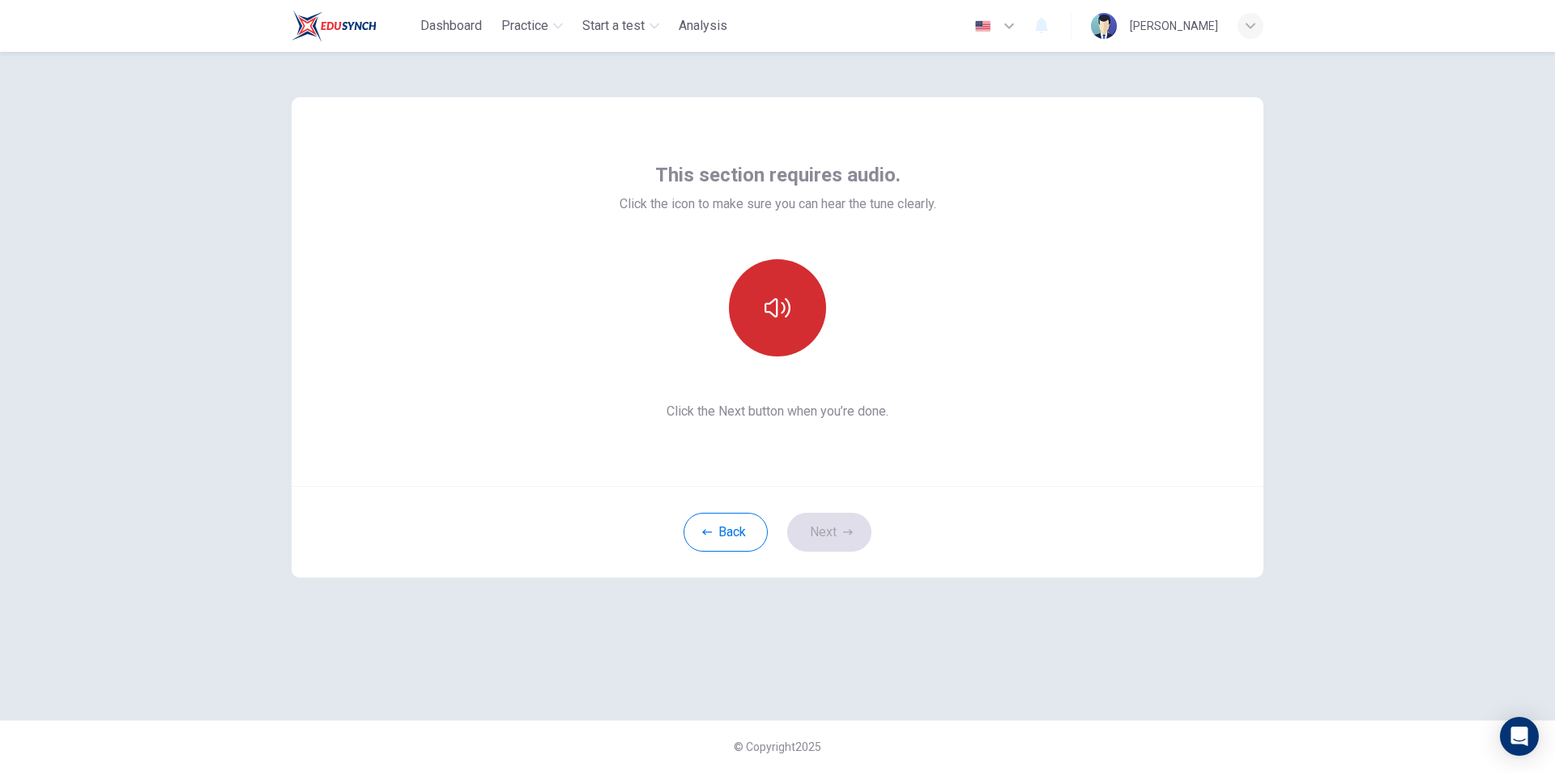
click at [773, 336] on button "button" at bounding box center [777, 307] width 97 height 97
click at [840, 533] on button "Next" at bounding box center [829, 532] width 84 height 39
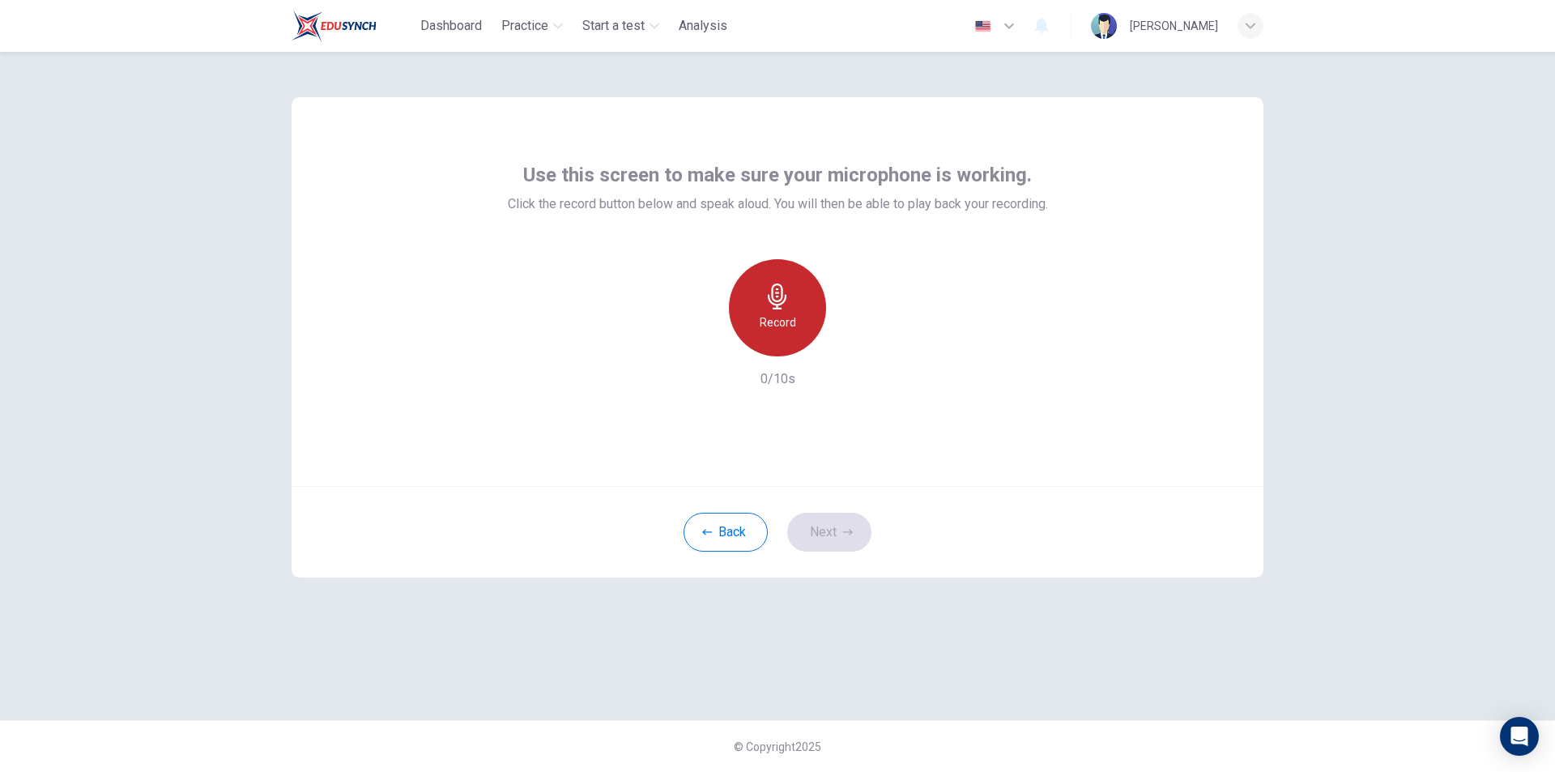
click at [796, 314] on div "Record" at bounding box center [777, 307] width 97 height 97
click at [771, 305] on icon "button" at bounding box center [778, 297] width 26 height 26
click at [860, 341] on div "button" at bounding box center [852, 344] width 26 height 26
click at [436, 261] on div "Use this screen to make sure your microphone is working. Click the record butto…" at bounding box center [778, 291] width 972 height 389
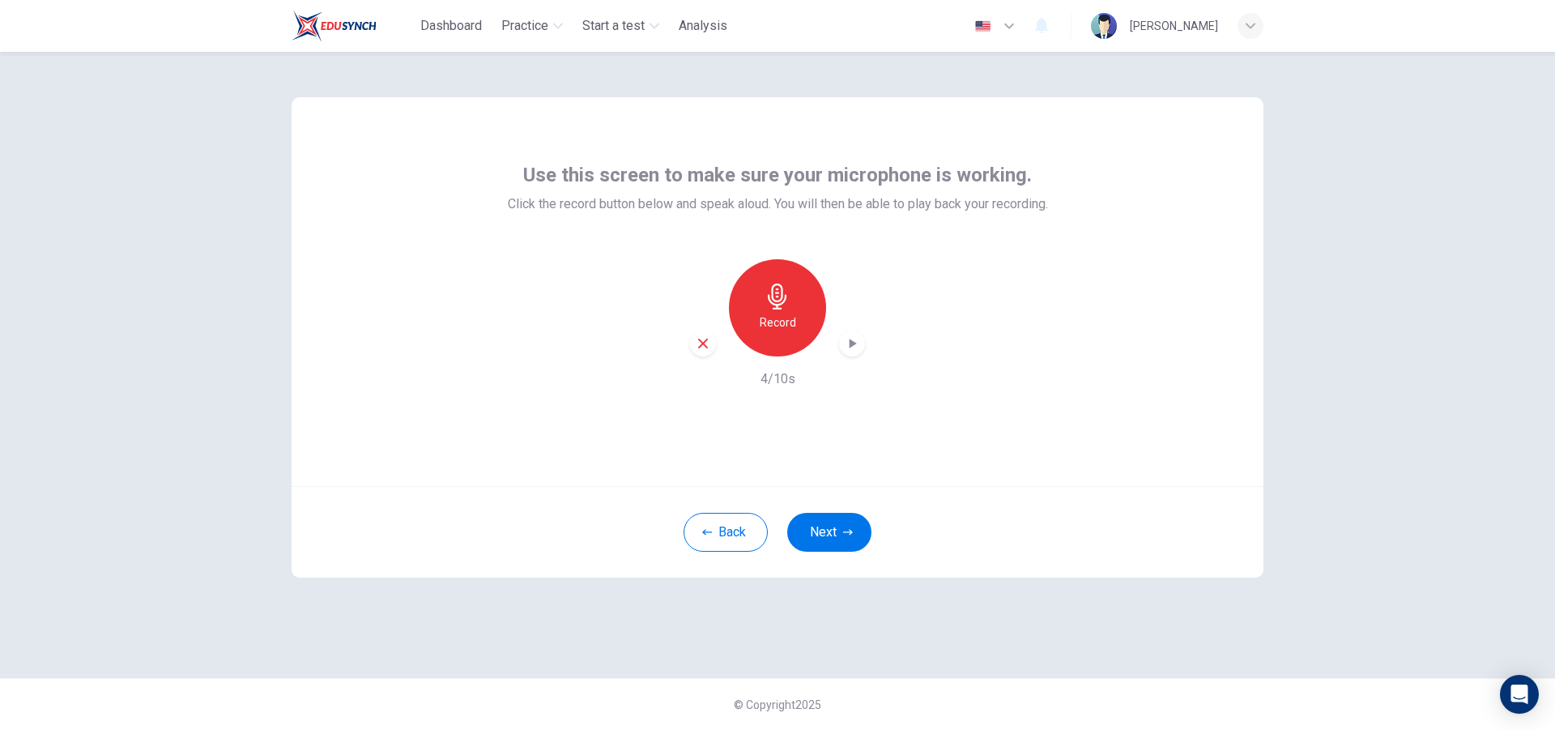
click at [689, 346] on div "Record 4/10s" at bounding box center [778, 324] width 540 height 130
click at [694, 346] on div "button" at bounding box center [703, 344] width 26 height 26
click at [764, 324] on h6 "Record" at bounding box center [778, 322] width 36 height 19
click at [787, 323] on h6 "Stop" at bounding box center [778, 322] width 24 height 19
click at [862, 340] on div "button" at bounding box center [852, 344] width 26 height 26
